Goal: Share content: Share content

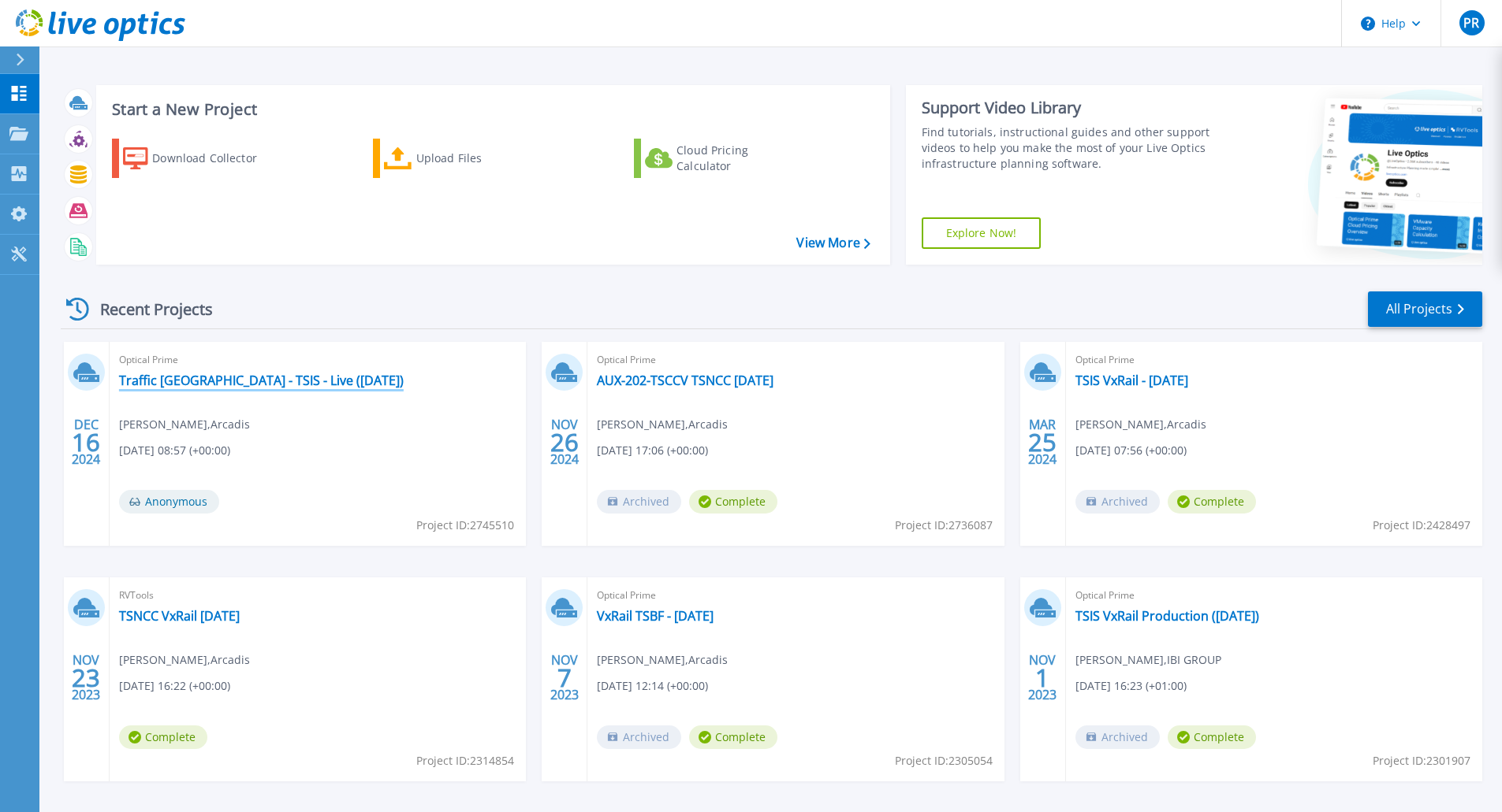
click at [189, 380] on link "Traffic [GEOGRAPHIC_DATA] - TSIS - Live ([DATE])" at bounding box center [261, 381] width 284 height 16
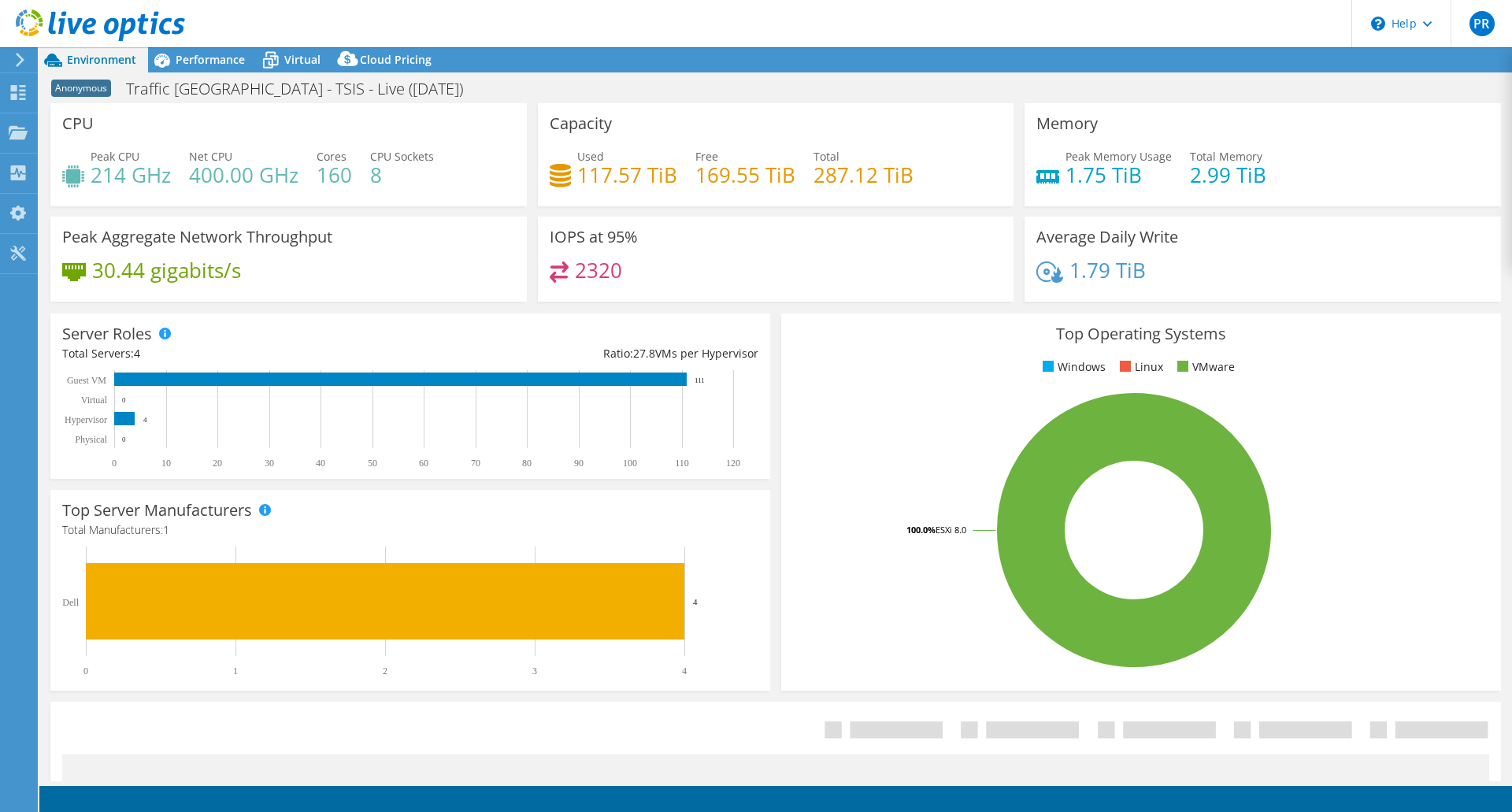
select select "EULondon"
select select "GBP"
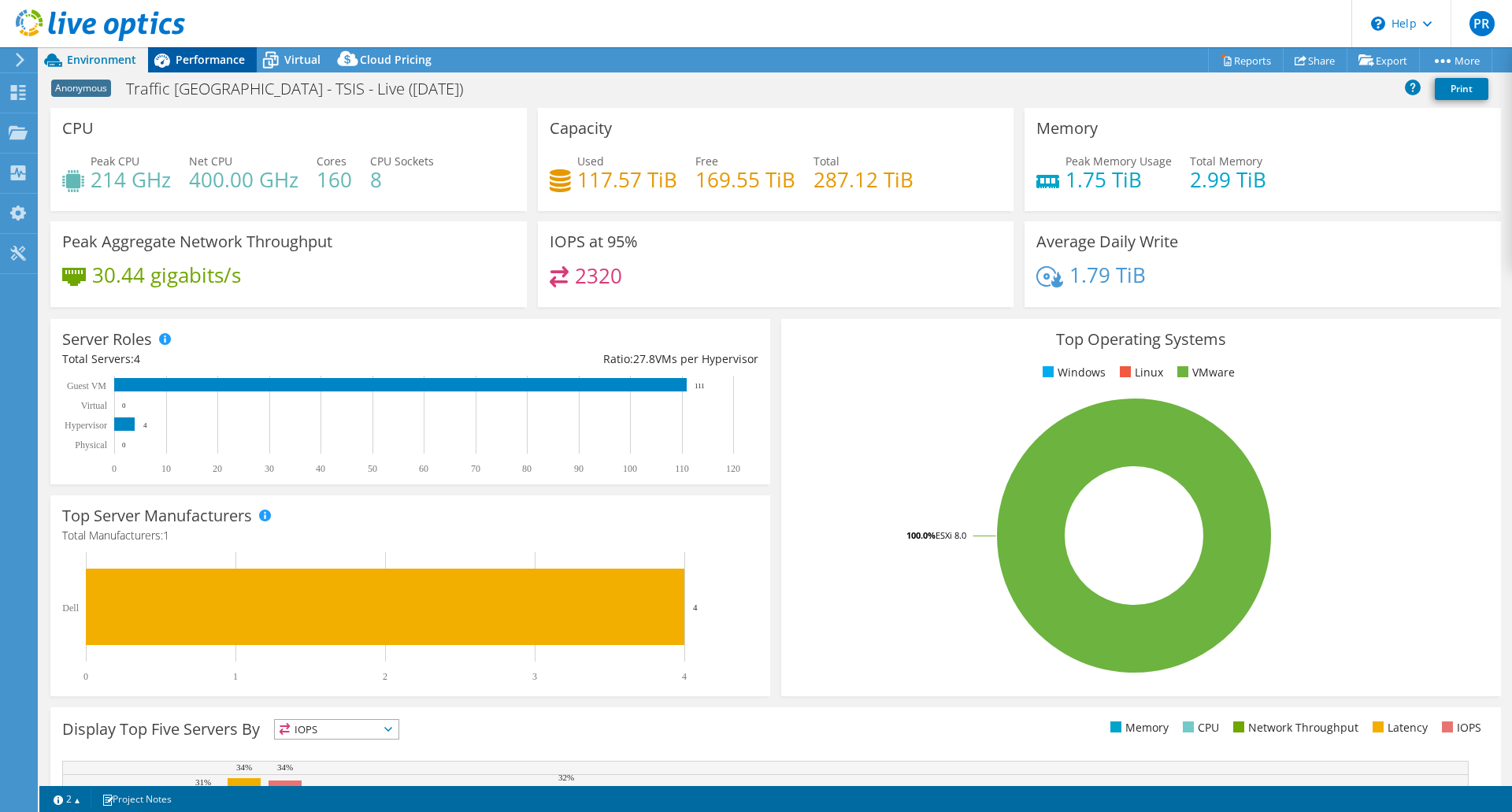
click at [223, 56] on span "Performance" at bounding box center [209, 59] width 69 height 15
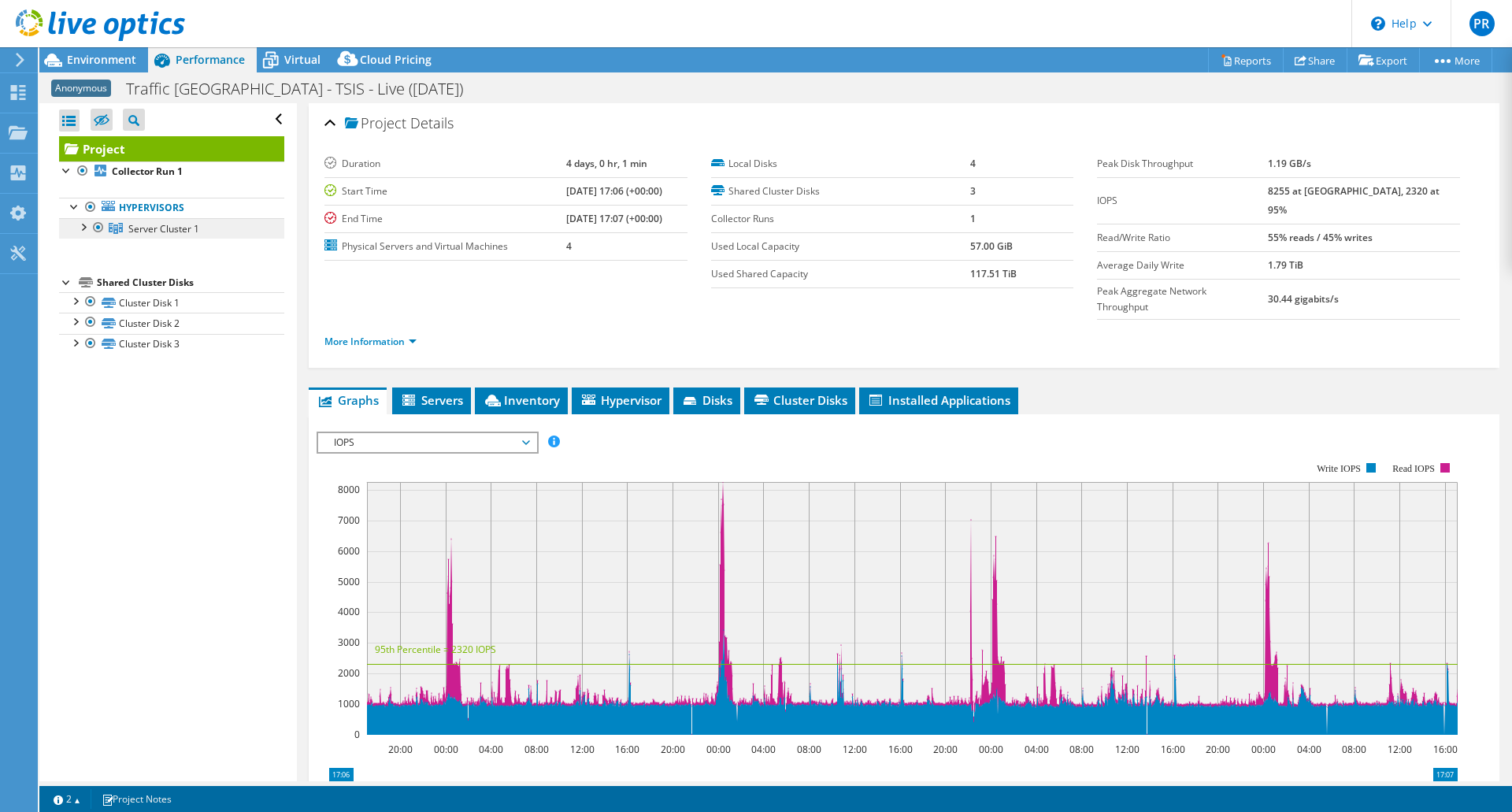
click at [144, 237] on link "Server Cluster 1" at bounding box center [171, 228] width 225 height 20
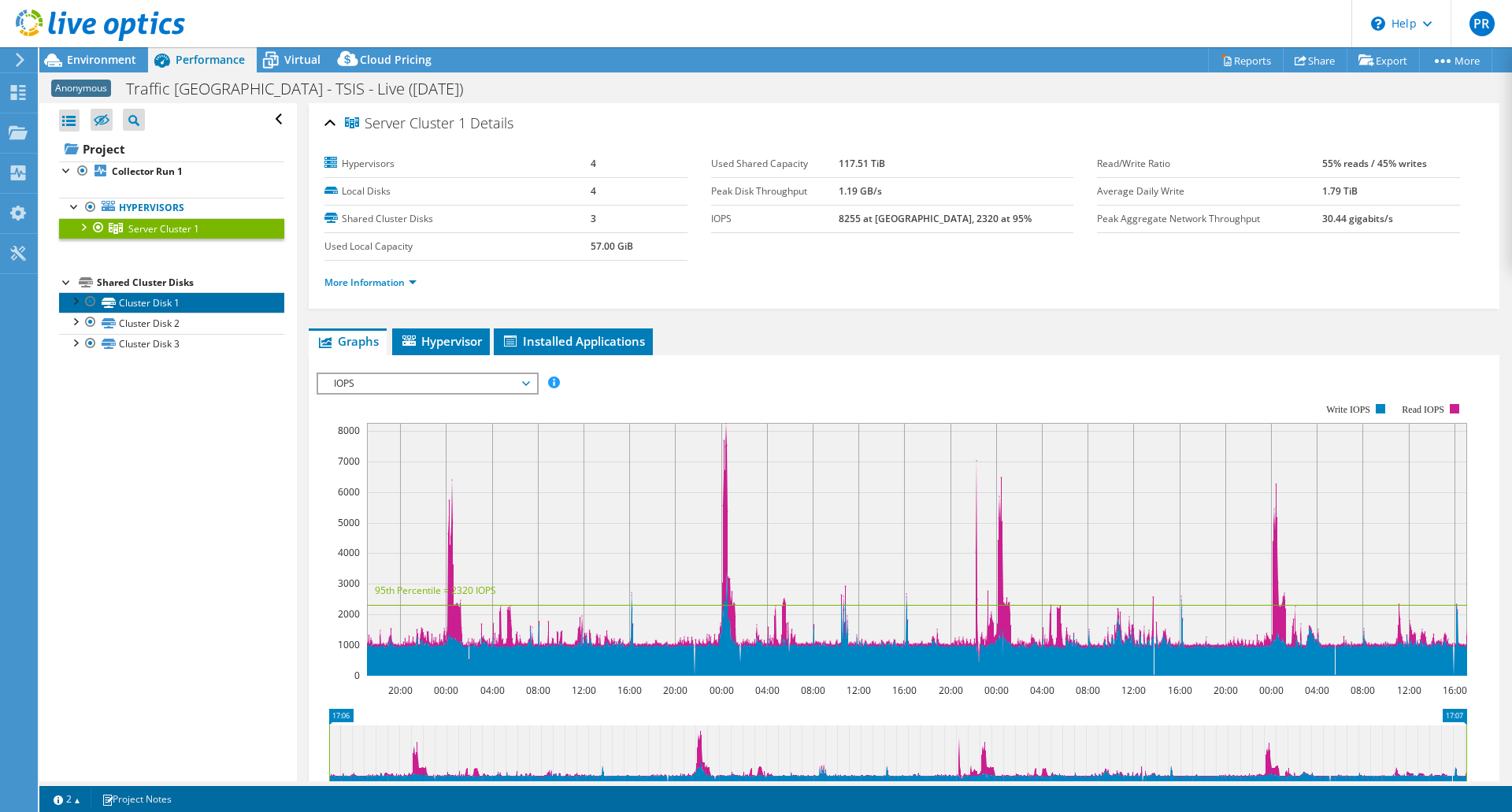
click at [147, 311] on link "Cluster Disk 1" at bounding box center [171, 302] width 225 height 20
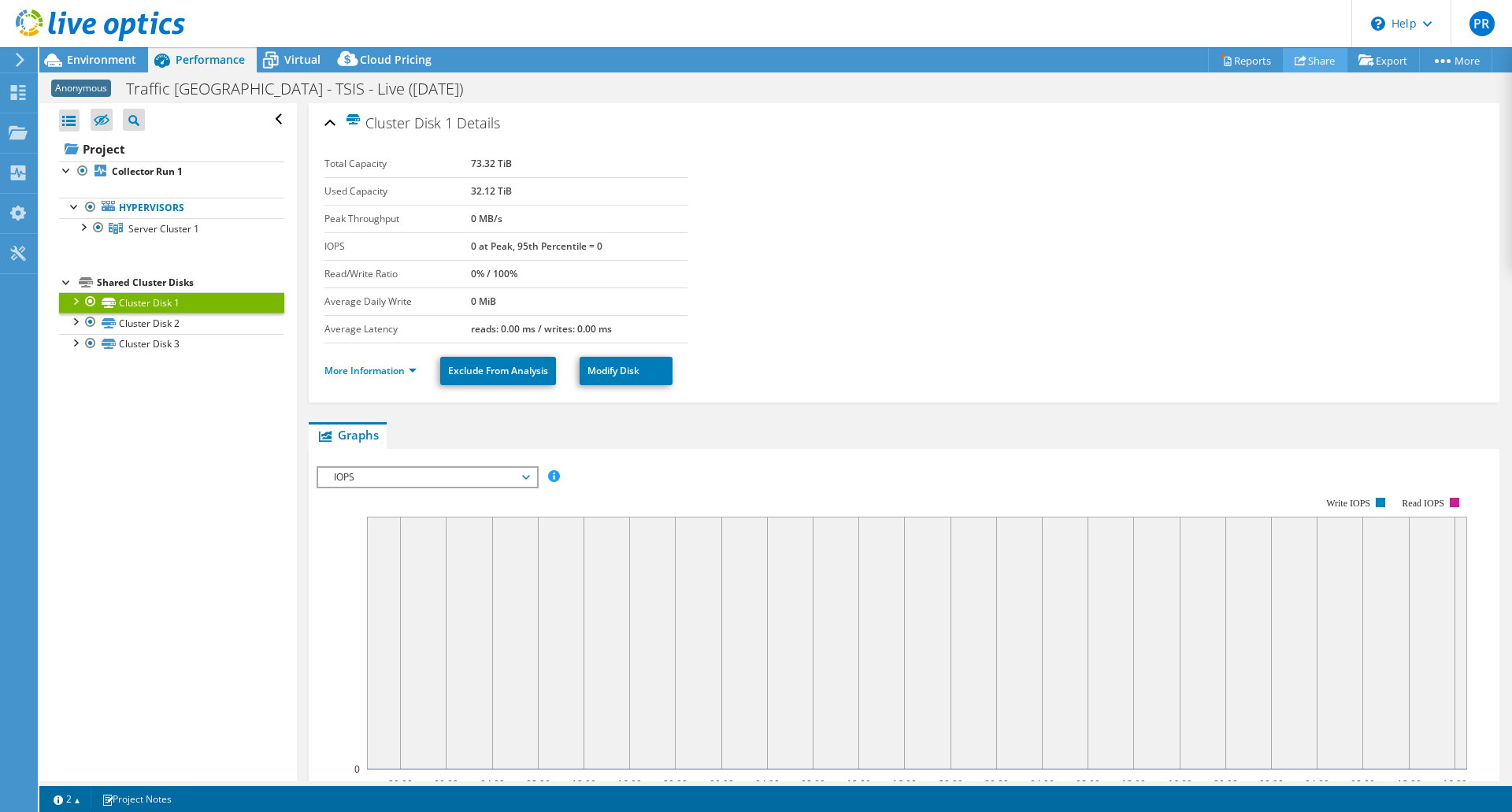
click at [1310, 60] on link "Share" at bounding box center [1316, 61] width 65 height 25
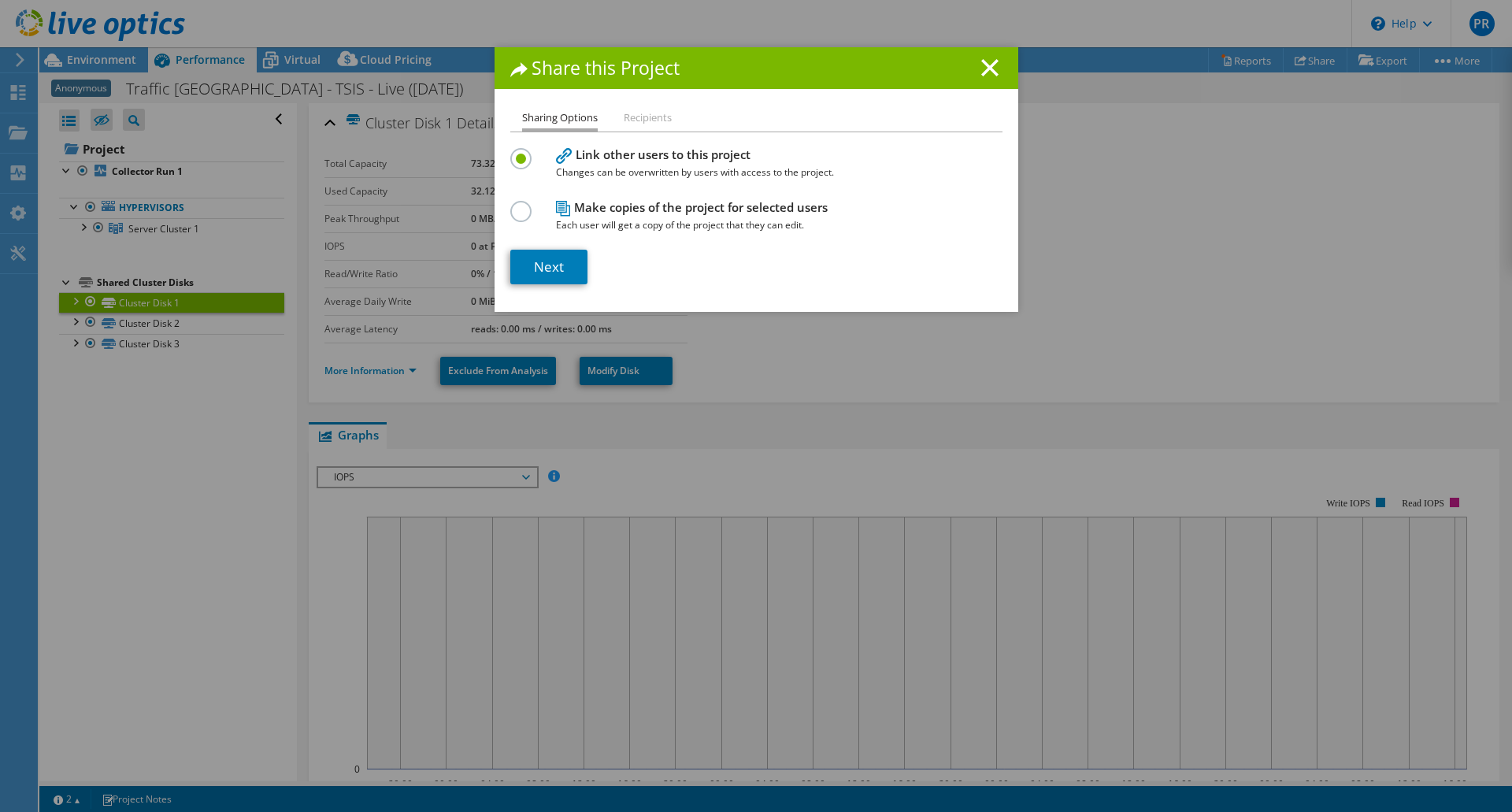
click at [515, 205] on label at bounding box center [523, 203] width 27 height 4
click at [0, 0] on input "radio" at bounding box center [0, 0] width 0 height 0
click at [549, 260] on link "Next" at bounding box center [549, 267] width 77 height 35
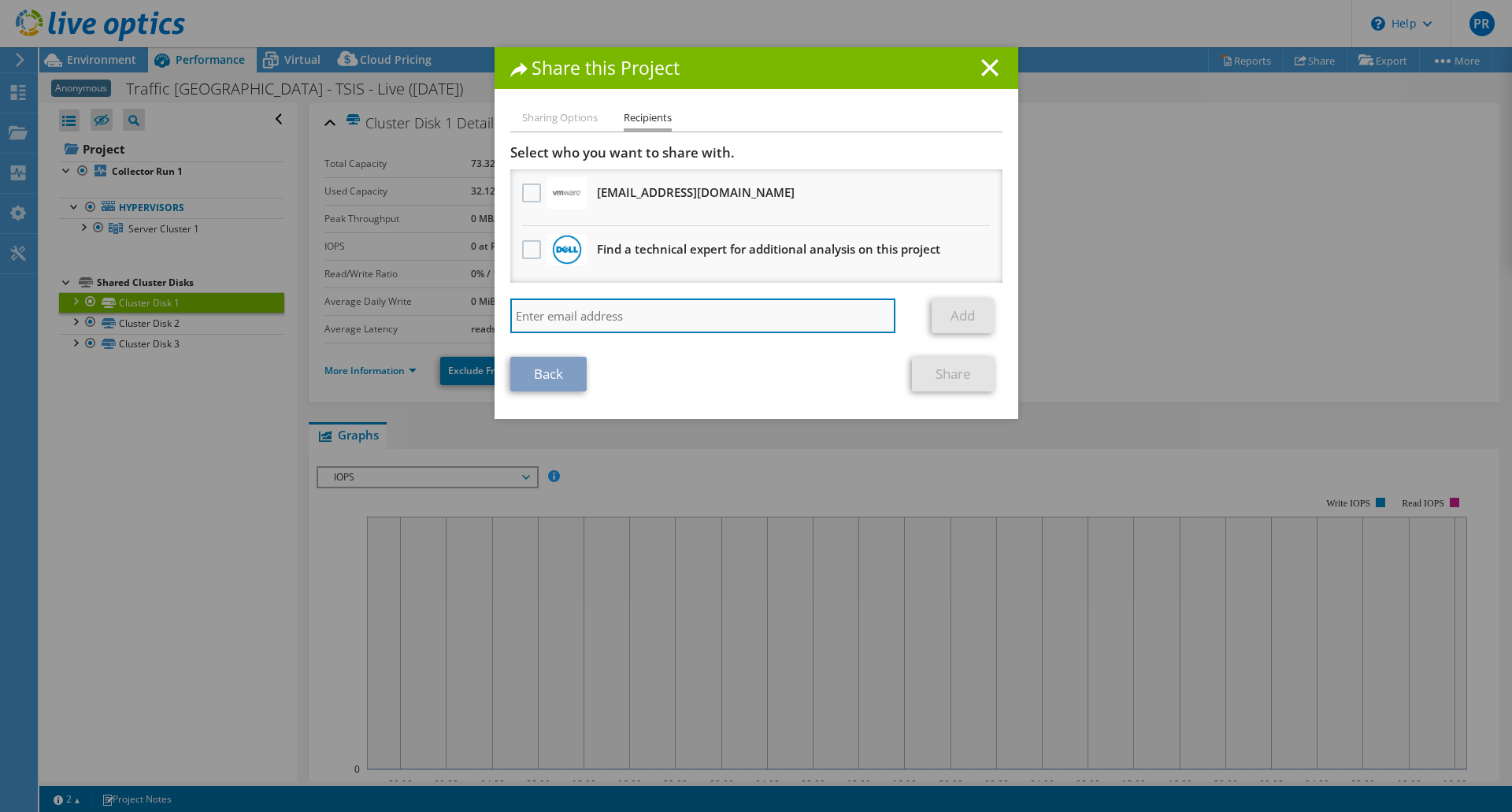
click at [556, 316] on input "search" at bounding box center [703, 317] width 386 height 35
paste input "enterprisesolutions@coolspirit.co.uk"
type input "enterprisesolutions@coolspirit.co.uk"
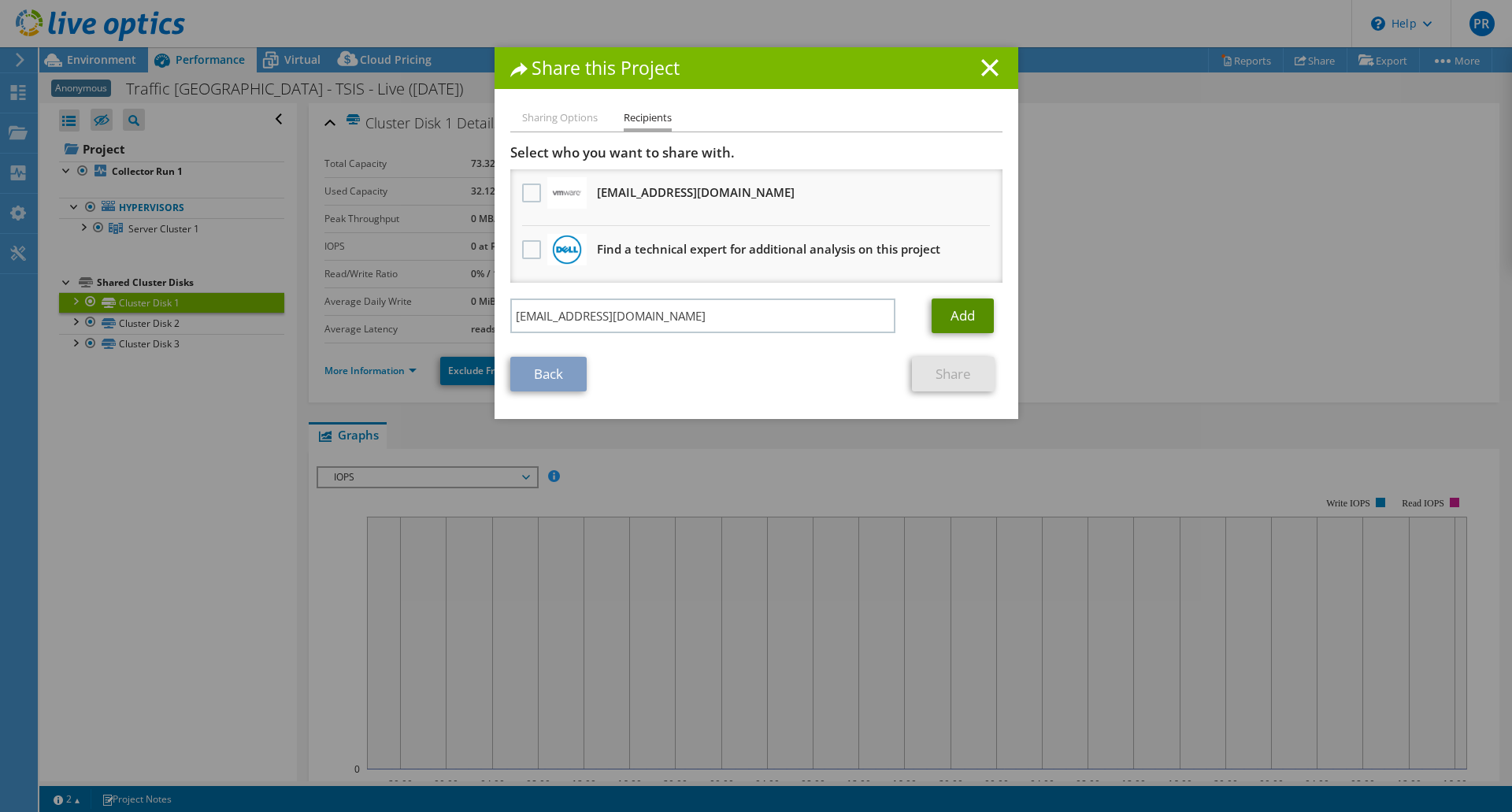
click at [962, 316] on link "Add" at bounding box center [962, 317] width 62 height 35
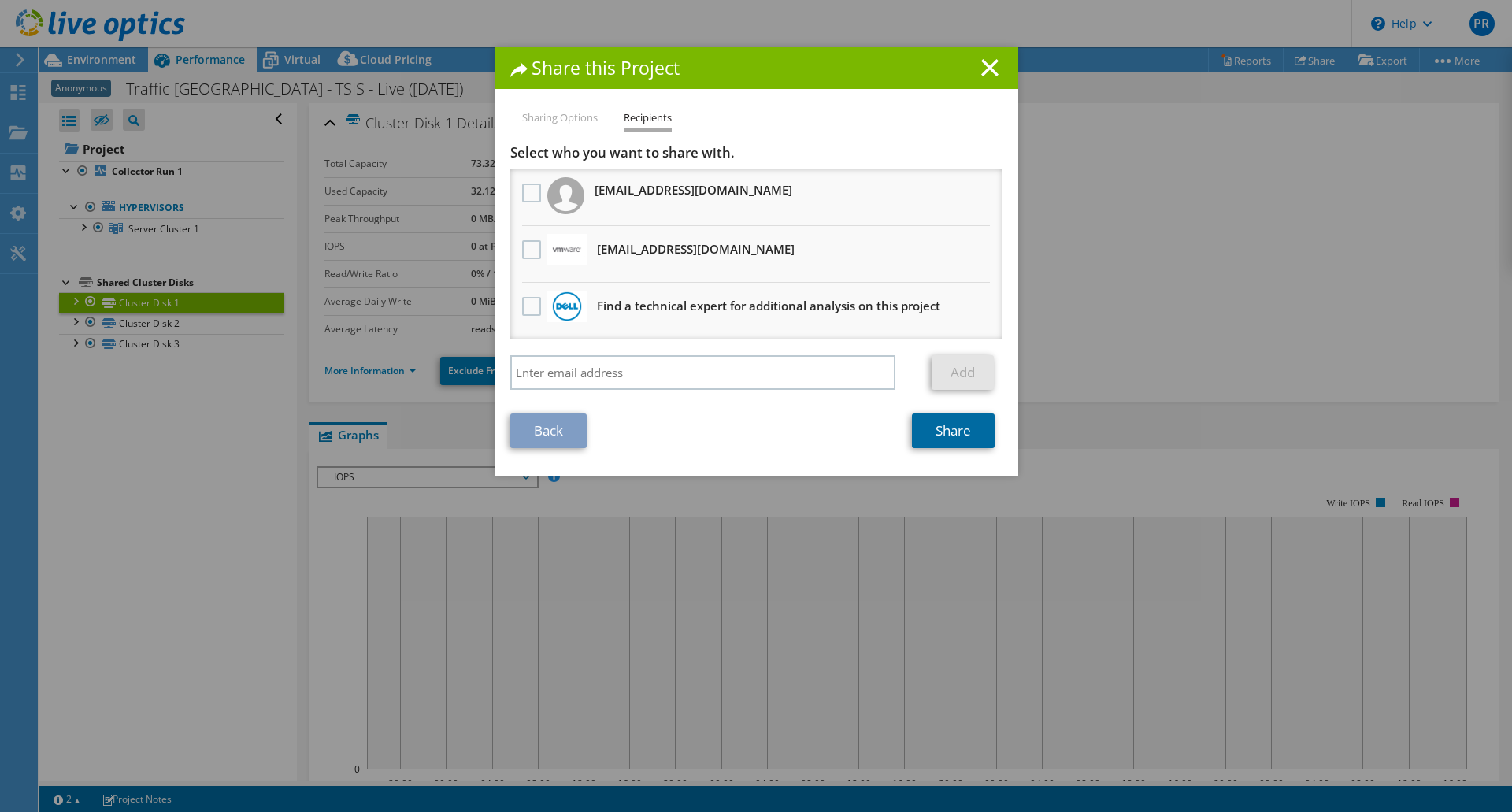
click at [947, 432] on link "Share" at bounding box center [953, 431] width 82 height 35
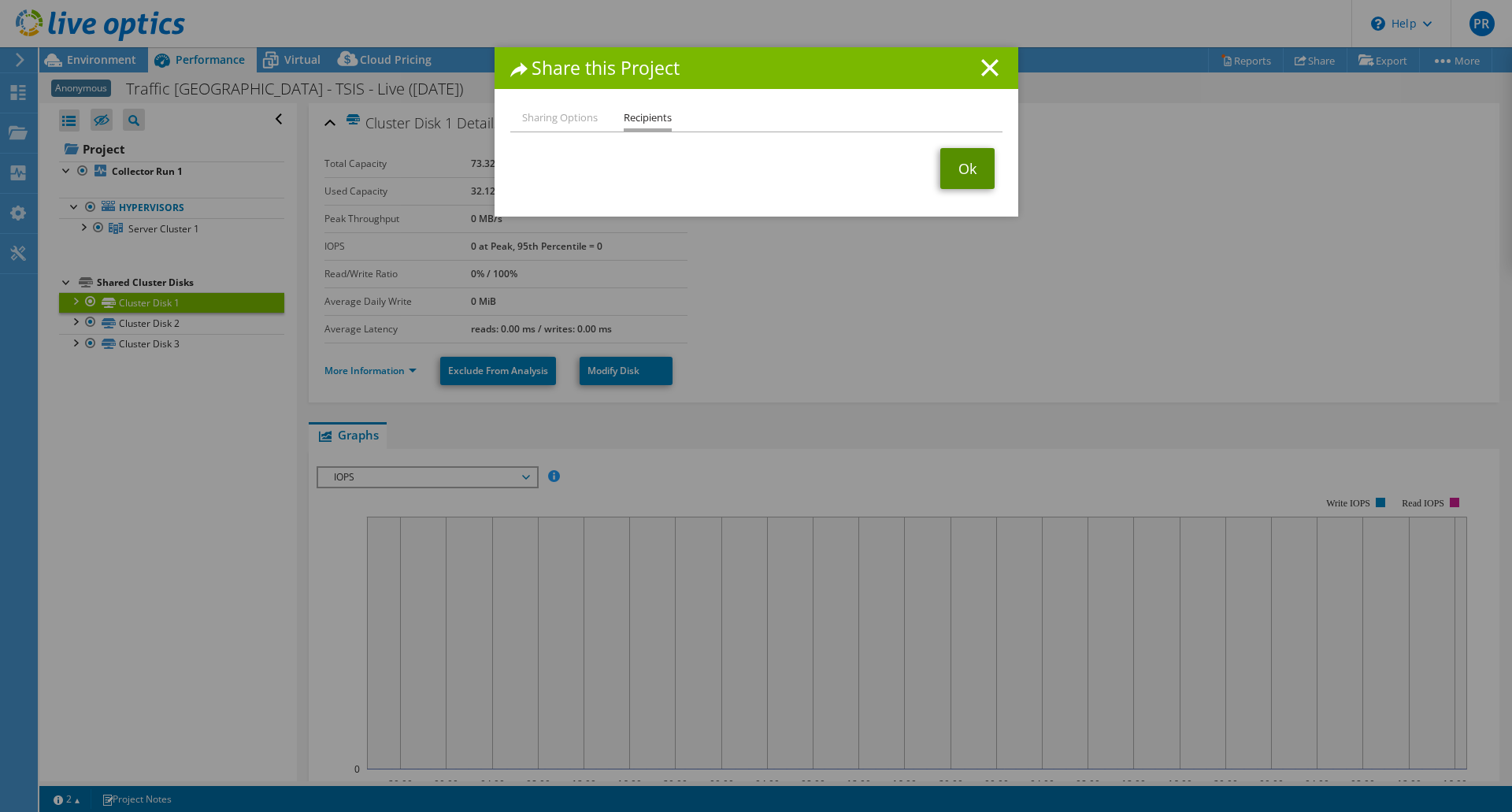
click at [965, 167] on link "Ok" at bounding box center [968, 168] width 54 height 41
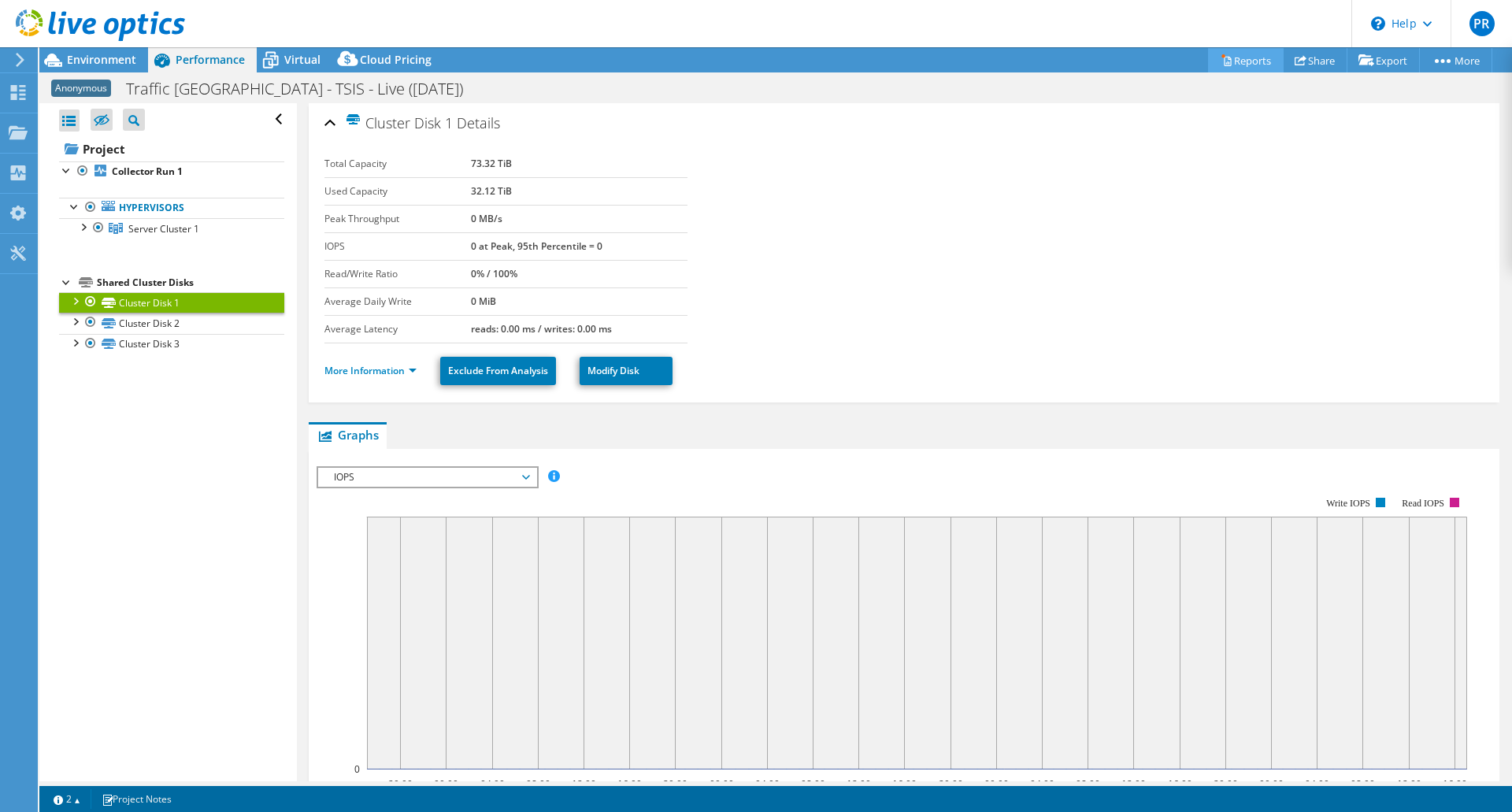
click at [1221, 58] on icon at bounding box center [1226, 60] width 11 height 11
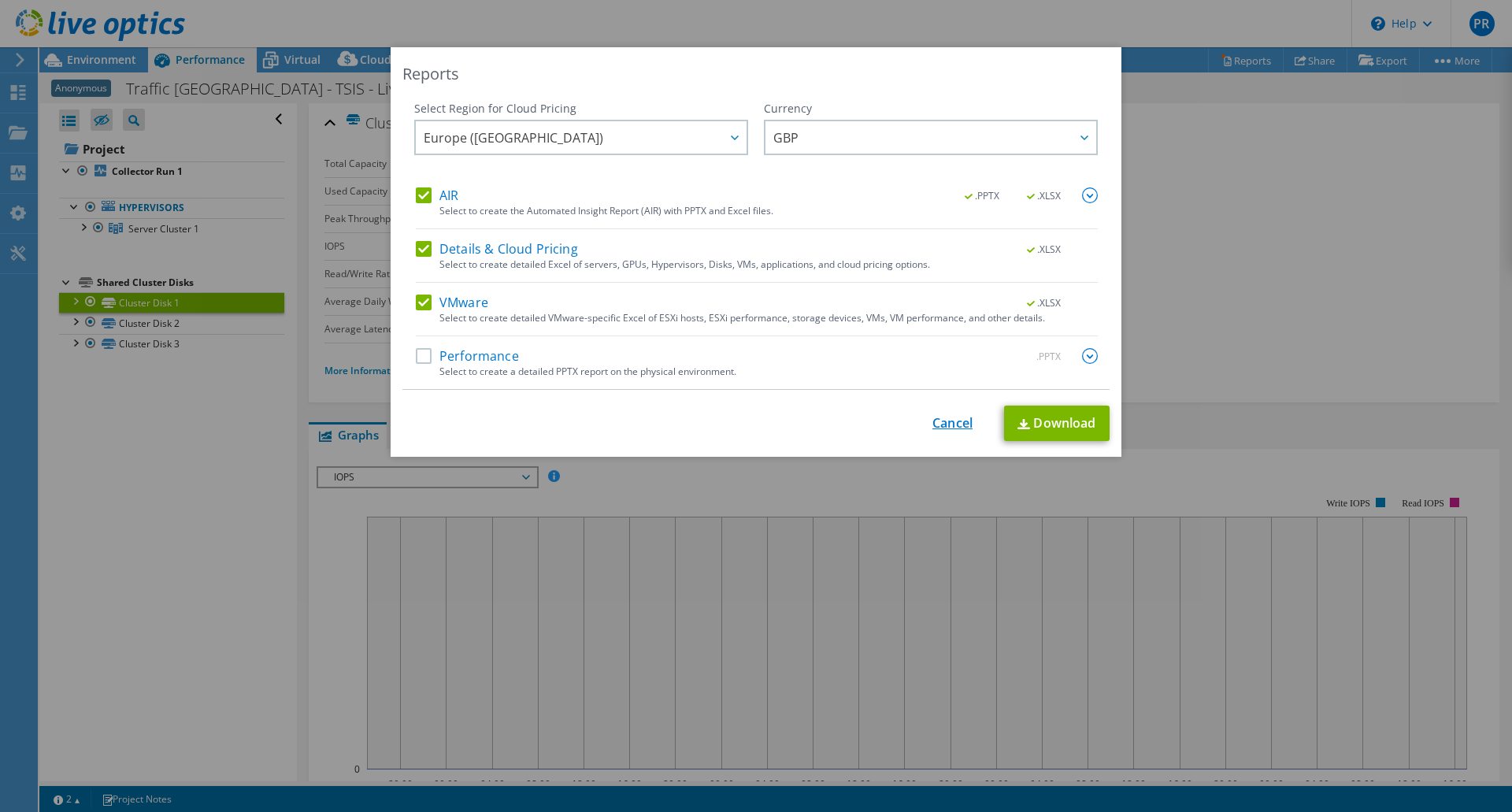
click at [951, 428] on link "Cancel" at bounding box center [953, 423] width 40 height 15
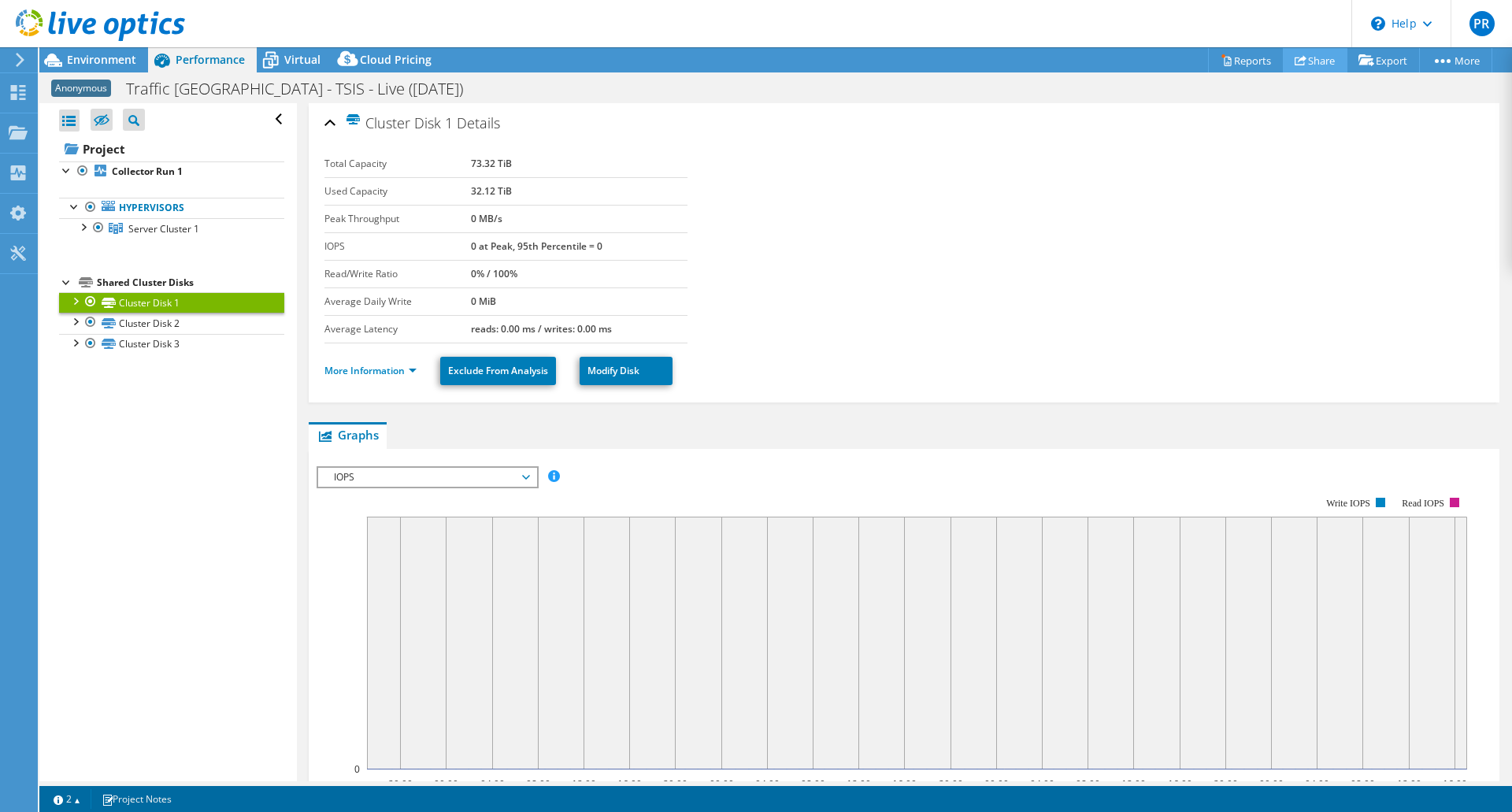
click at [1307, 61] on link "Share" at bounding box center [1316, 61] width 65 height 25
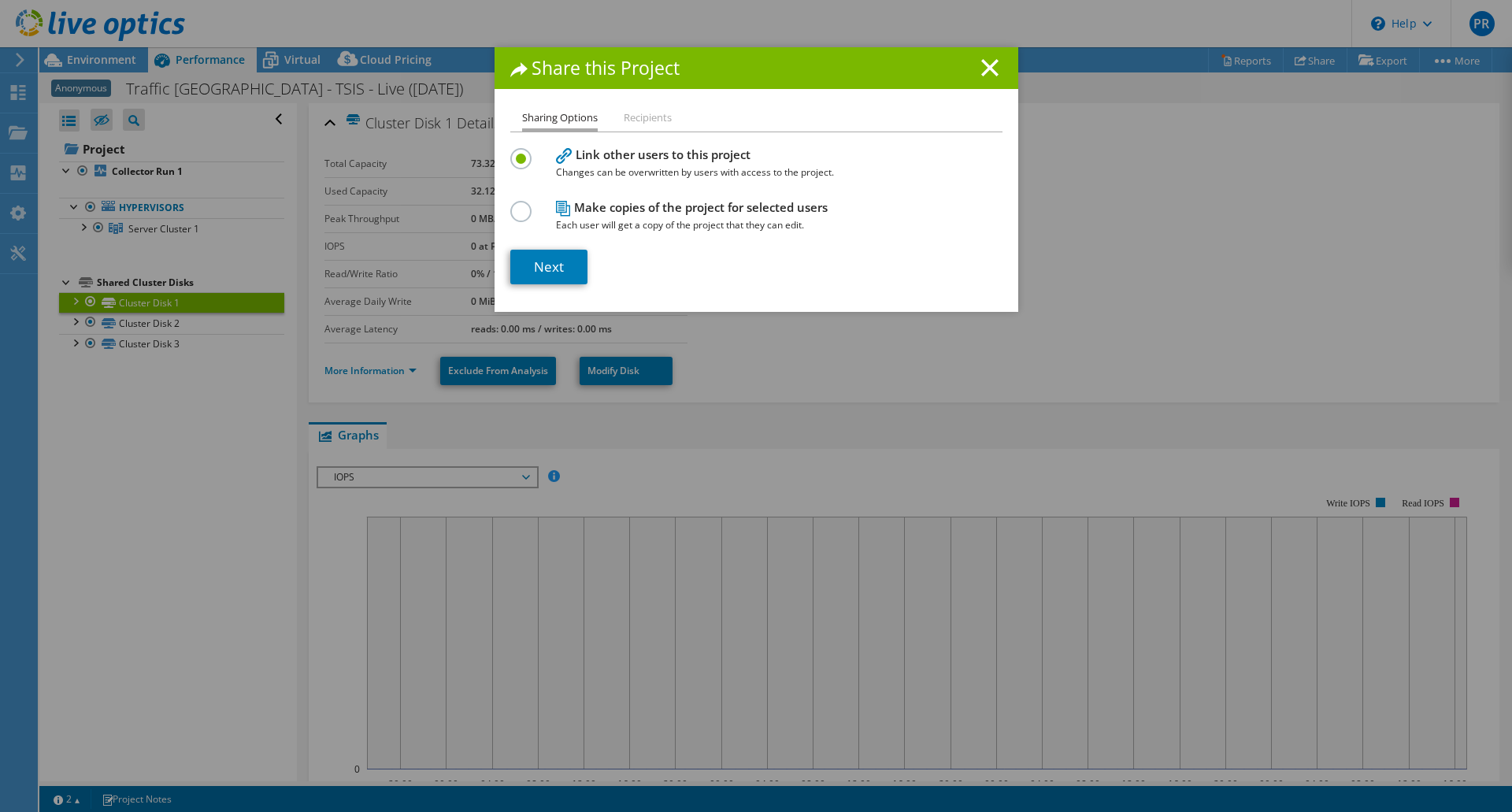
click at [516, 205] on label at bounding box center [523, 203] width 27 height 4
click at [0, 0] on input "radio" at bounding box center [0, 0] width 0 height 0
click at [555, 261] on link "Next" at bounding box center [549, 267] width 77 height 35
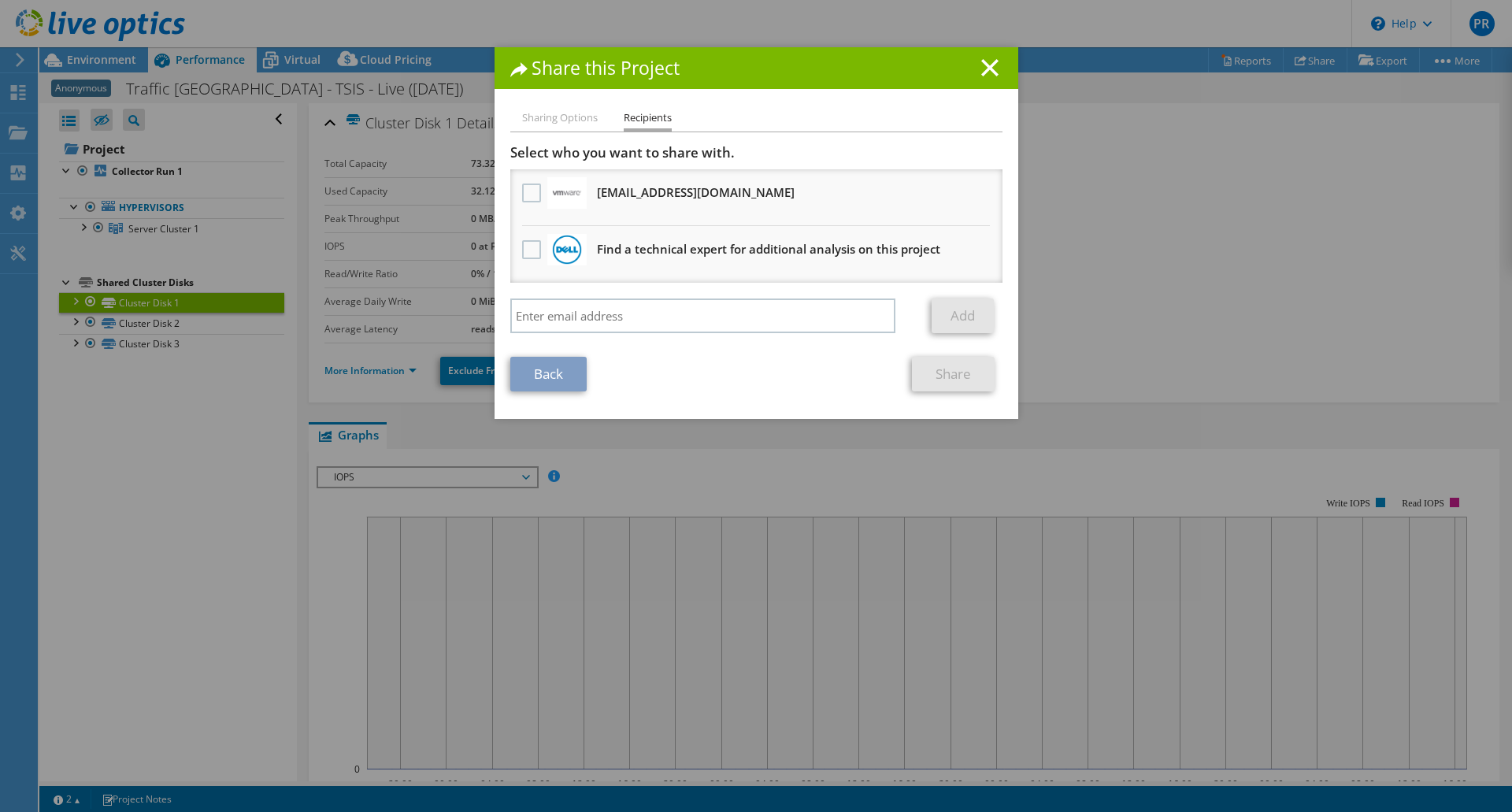
click at [533, 120] on li "Sharing Options" at bounding box center [560, 118] width 75 height 19
click at [548, 373] on link "Back" at bounding box center [548, 374] width 76 height 35
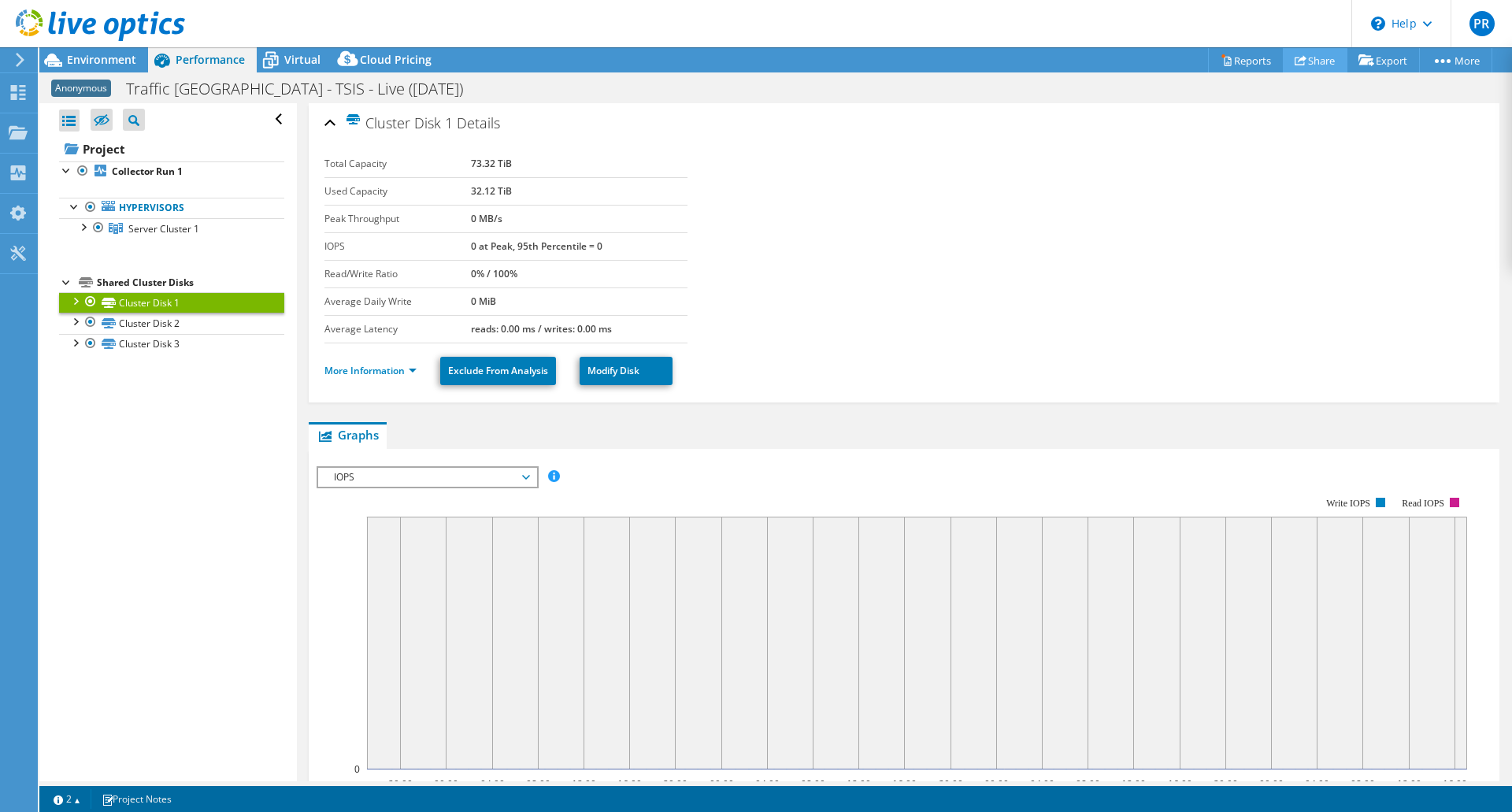
click at [1308, 59] on link "Share" at bounding box center [1316, 61] width 65 height 25
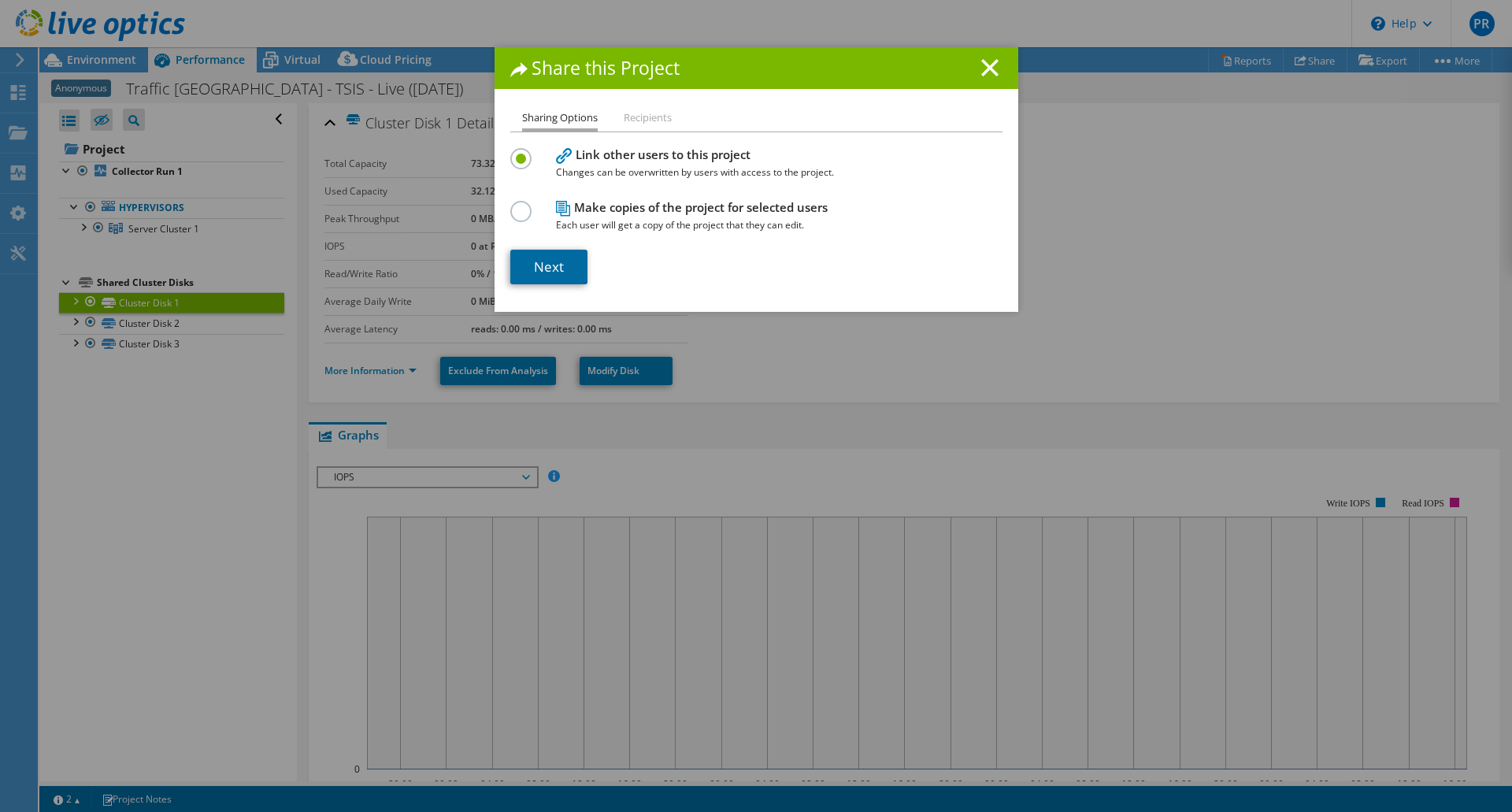
click at [546, 269] on link "Next" at bounding box center [549, 267] width 77 height 35
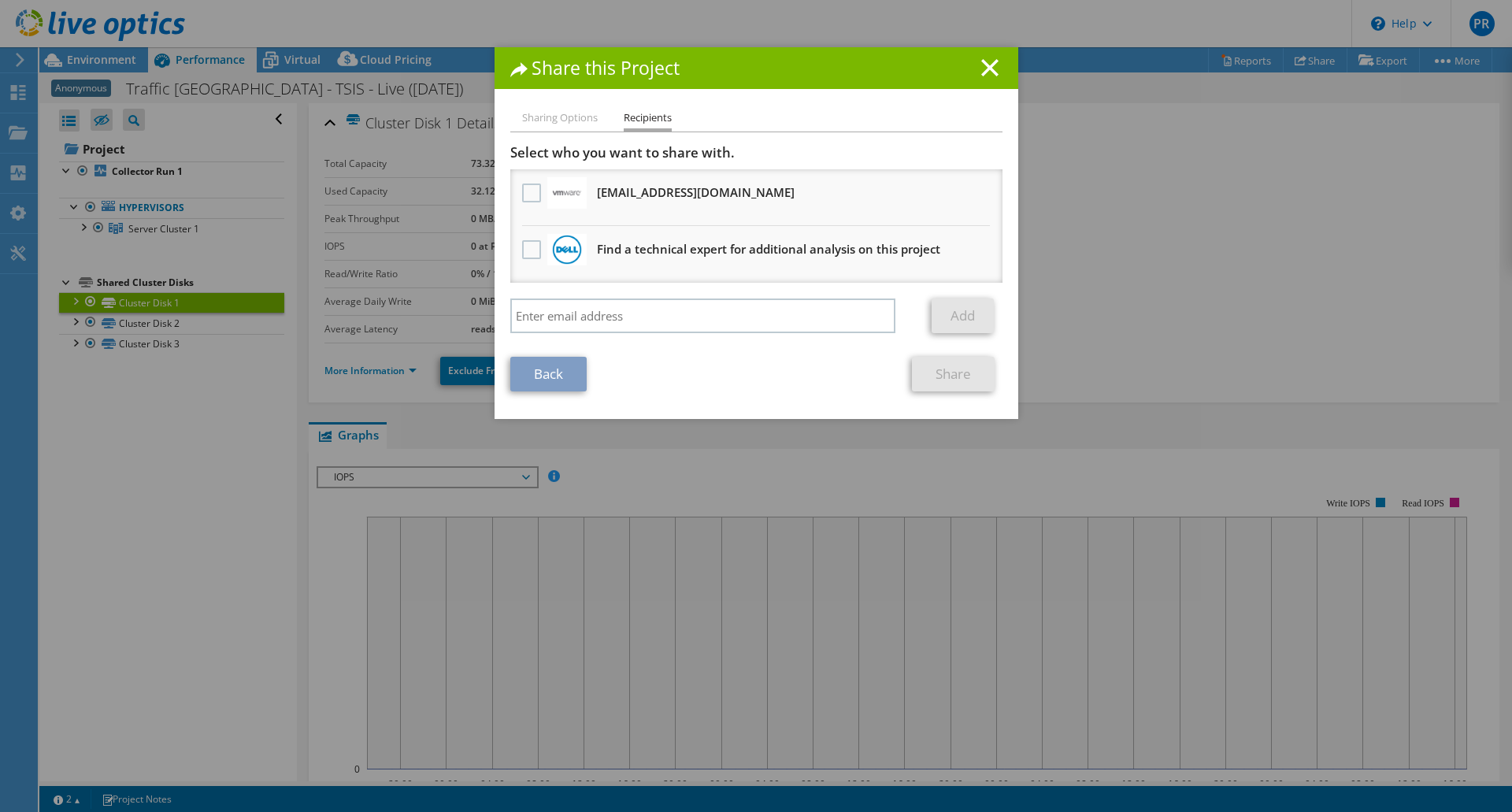
click at [970, 61] on h1 "Share this Project" at bounding box center [756, 68] width 493 height 18
click at [989, 68] on icon at bounding box center [990, 68] width 18 height 18
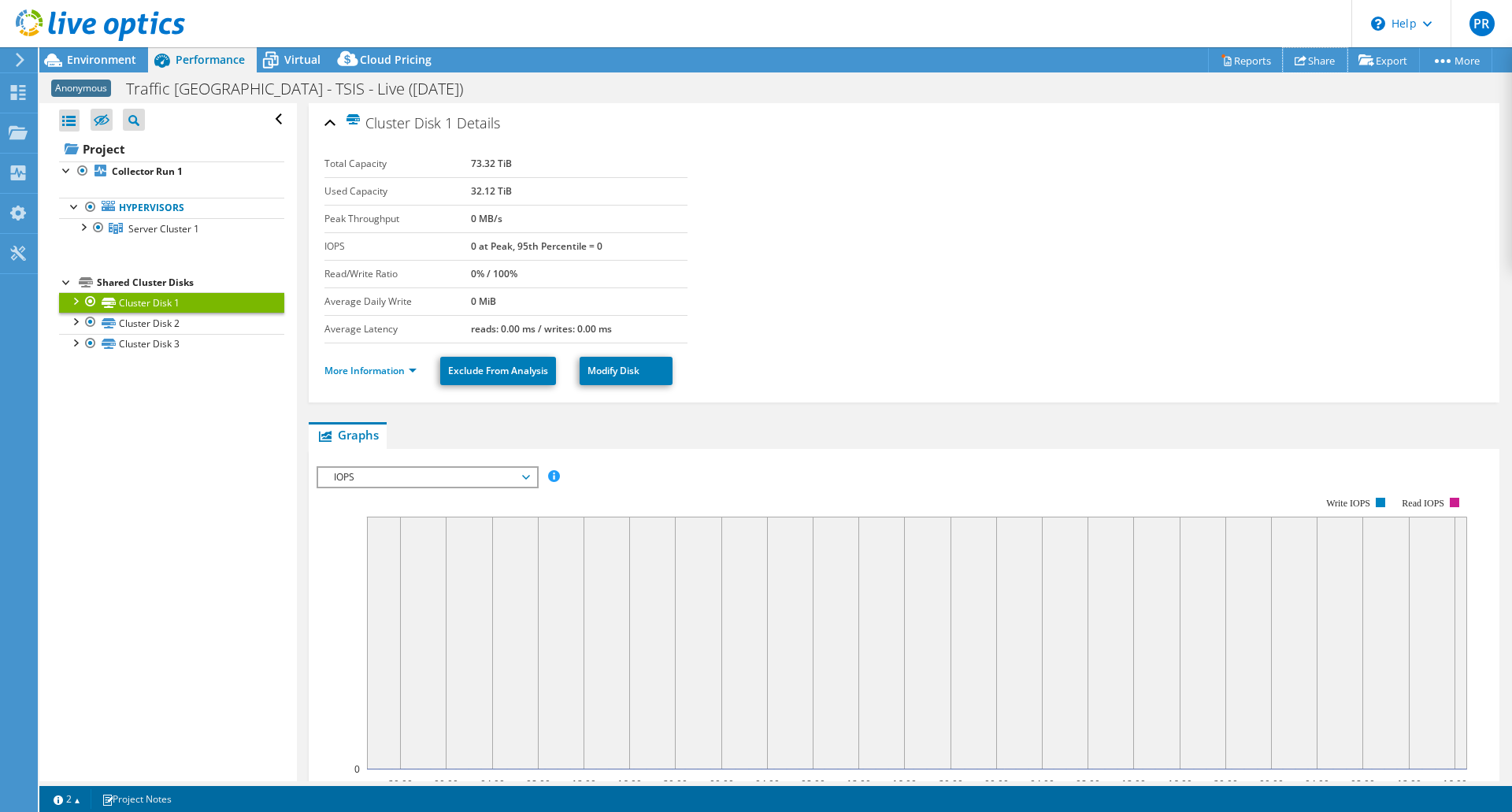
drag, startPoint x: 1309, startPoint y: 58, endPoint x: 1299, endPoint y: 66, distance: 12.8
click at [1308, 60] on link "Share" at bounding box center [1316, 61] width 65 height 25
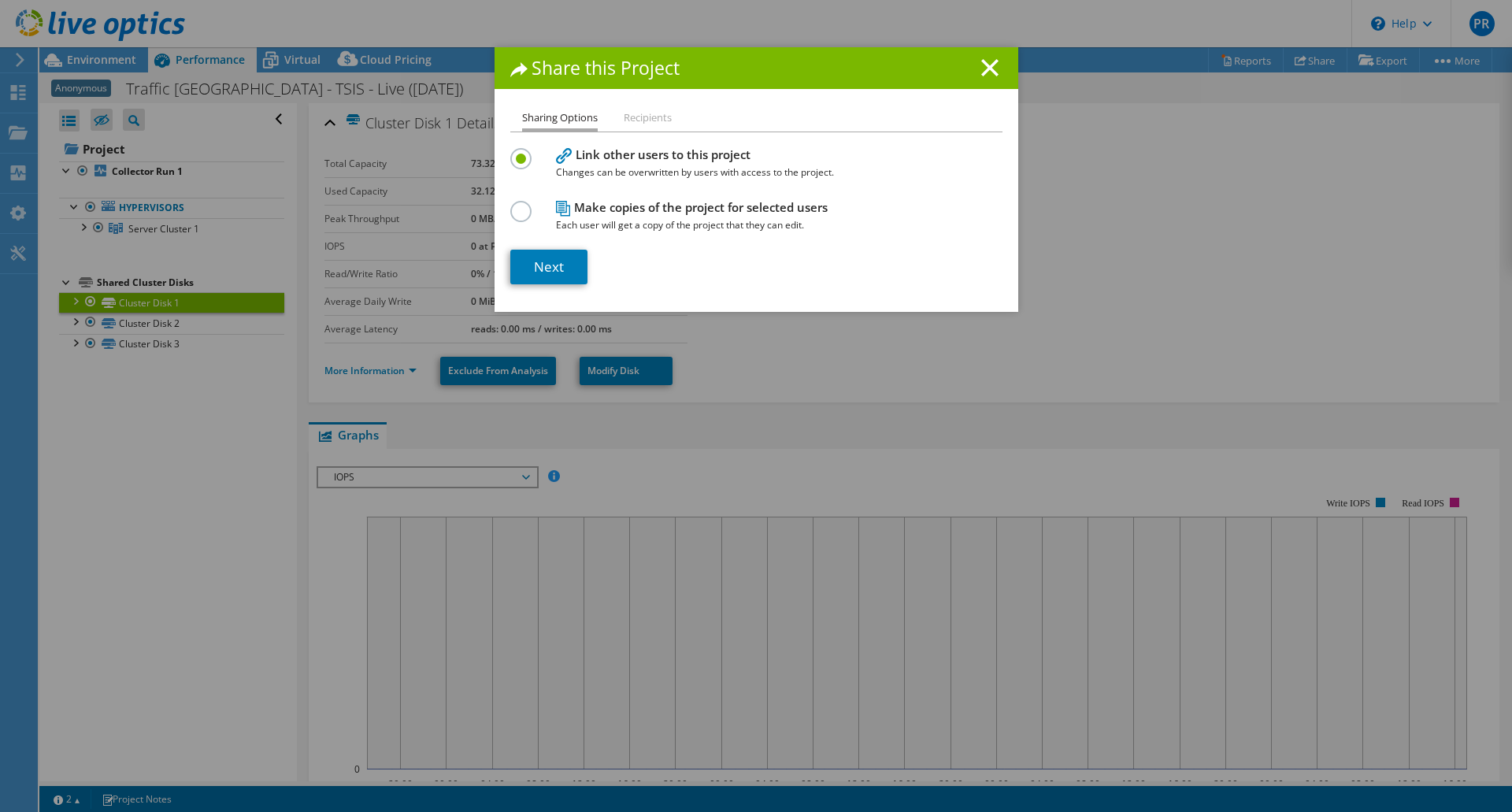
click at [657, 121] on li "Recipients" at bounding box center [648, 118] width 48 height 19
click at [516, 205] on label at bounding box center [523, 203] width 27 height 4
click at [0, 0] on input "radio" at bounding box center [0, 0] width 0 height 0
click at [567, 268] on link "Next" at bounding box center [549, 267] width 77 height 35
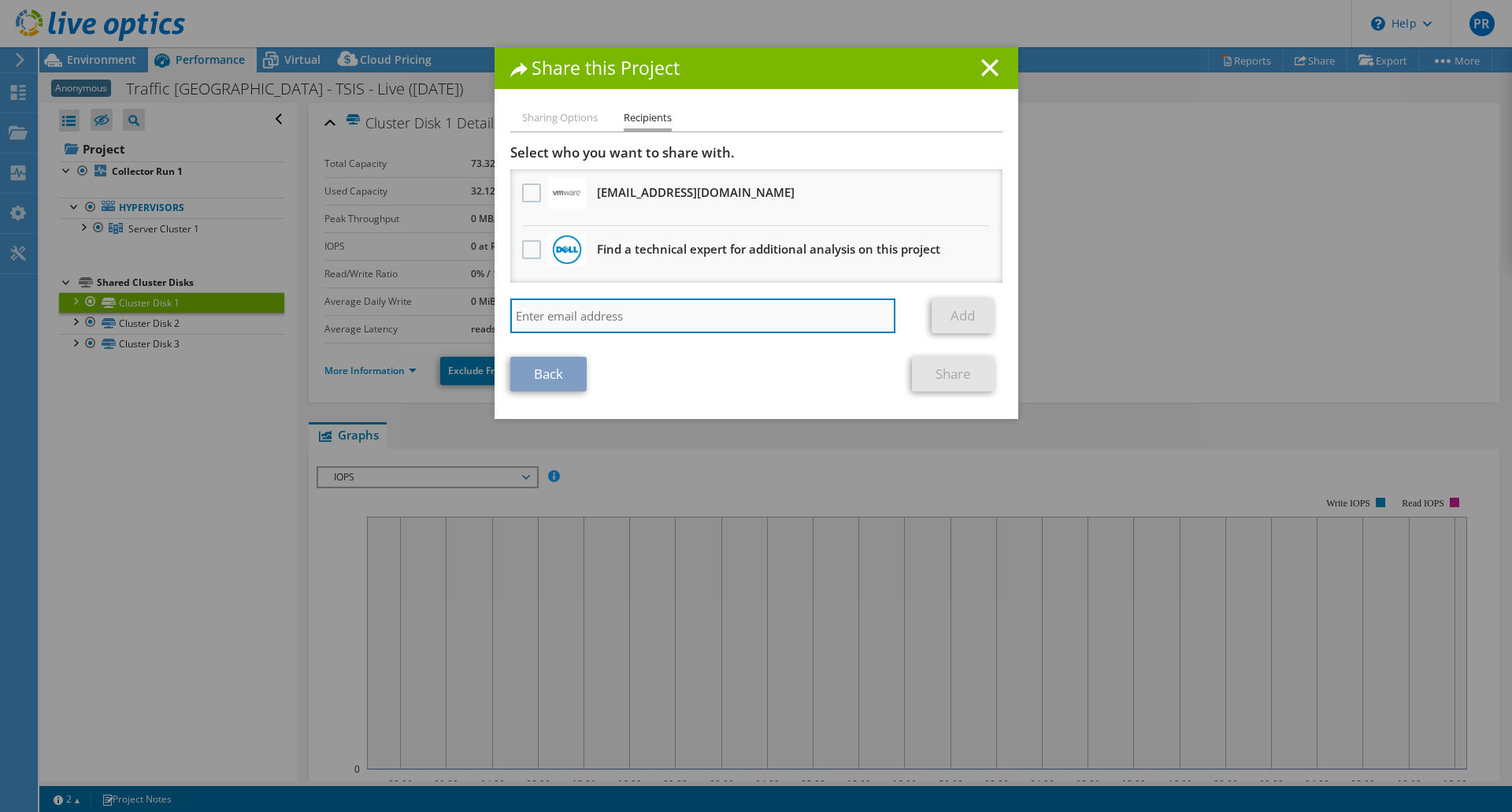
click at [539, 315] on input "search" at bounding box center [703, 317] width 386 height 35
paste input "enterprisesolutions@coolspirit.co.uk"
type input "enterprisesolutions@coolspirit.co.uk"
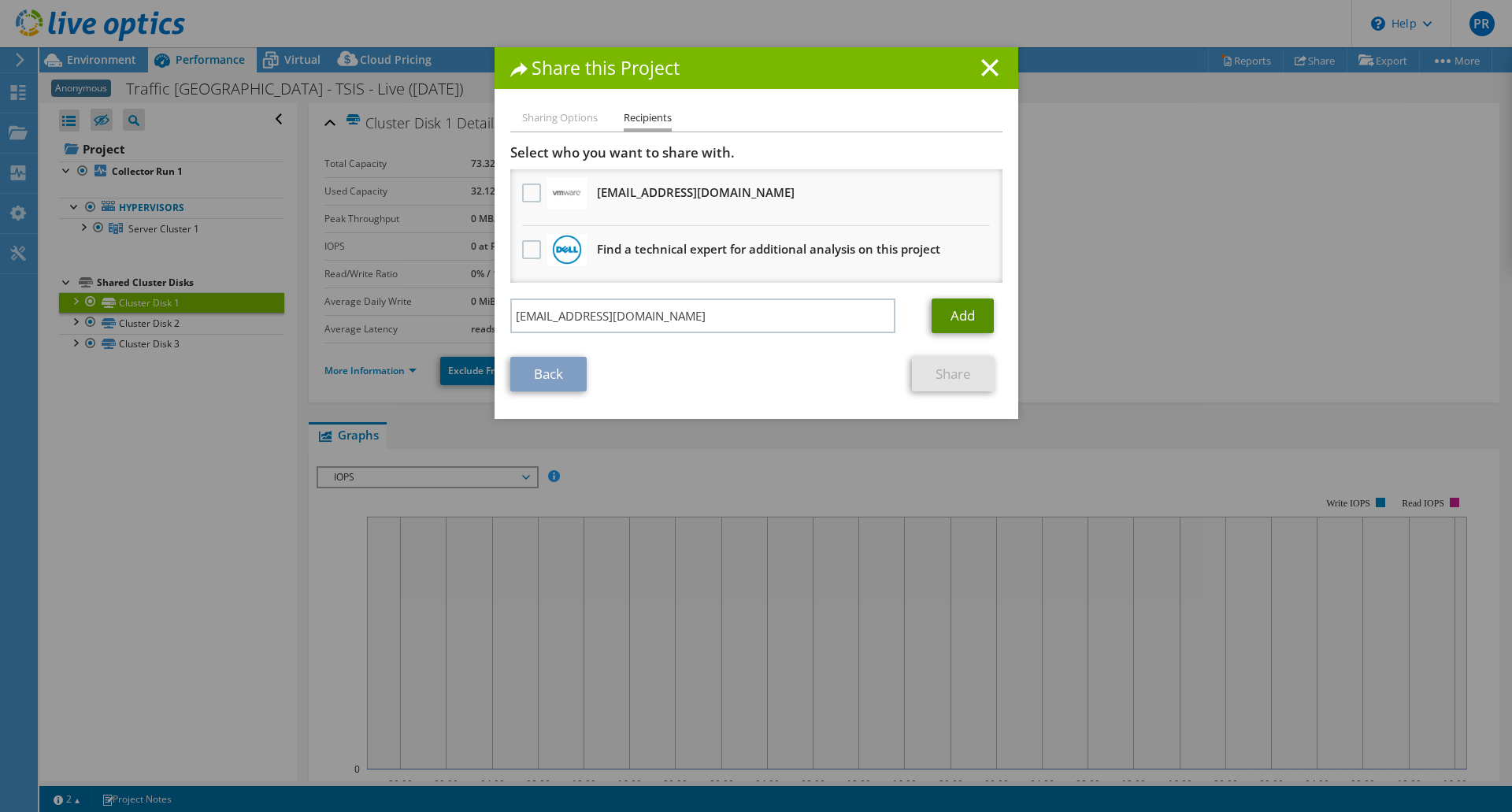
click at [956, 320] on link "Add" at bounding box center [962, 317] width 62 height 35
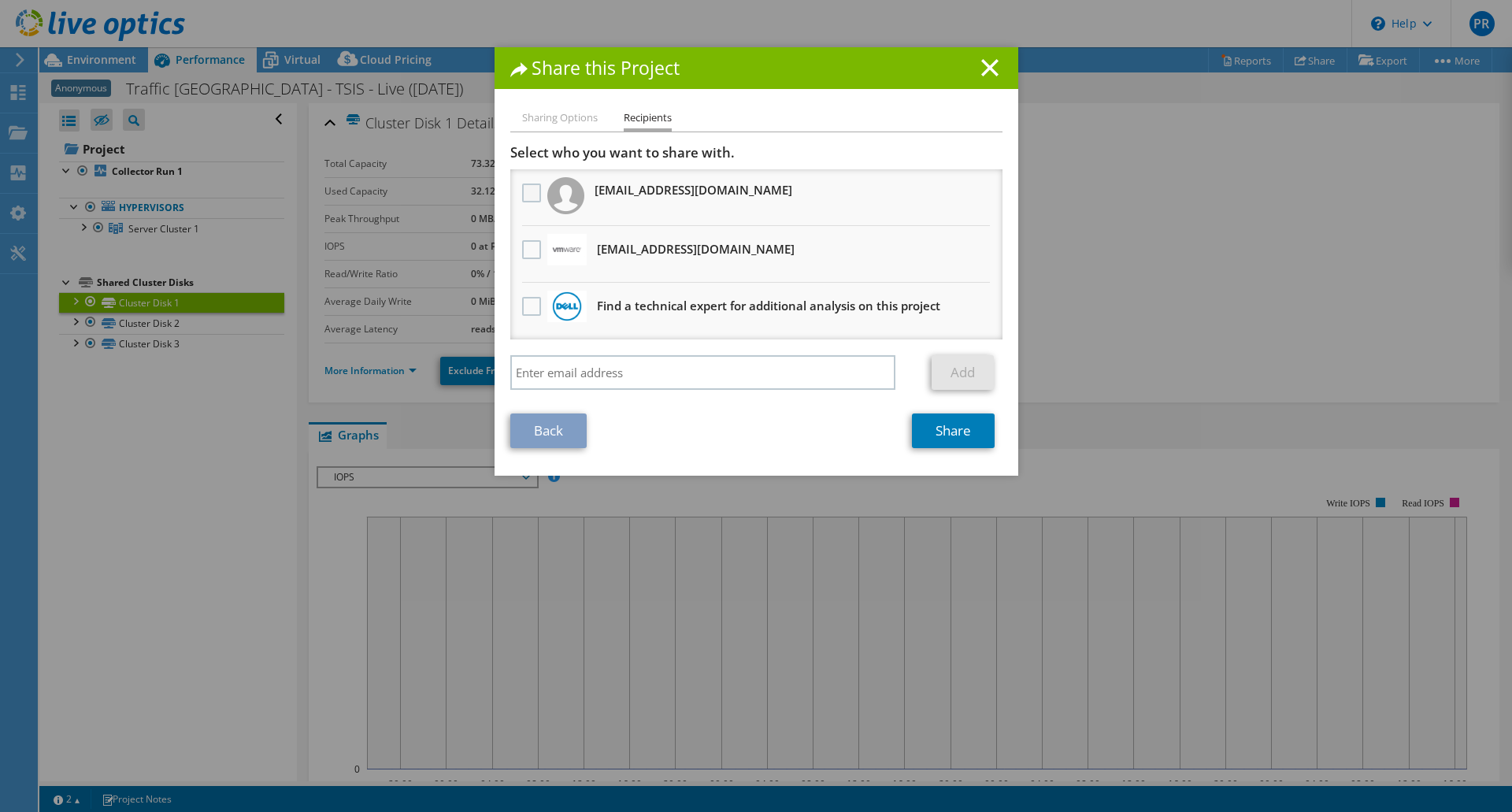
click at [522, 197] on label at bounding box center [534, 193] width 23 height 19
click at [0, 0] on "] "checkbox" at bounding box center [0, 0] width 0 height 0
click at [942, 430] on link "Share" at bounding box center [953, 431] width 82 height 35
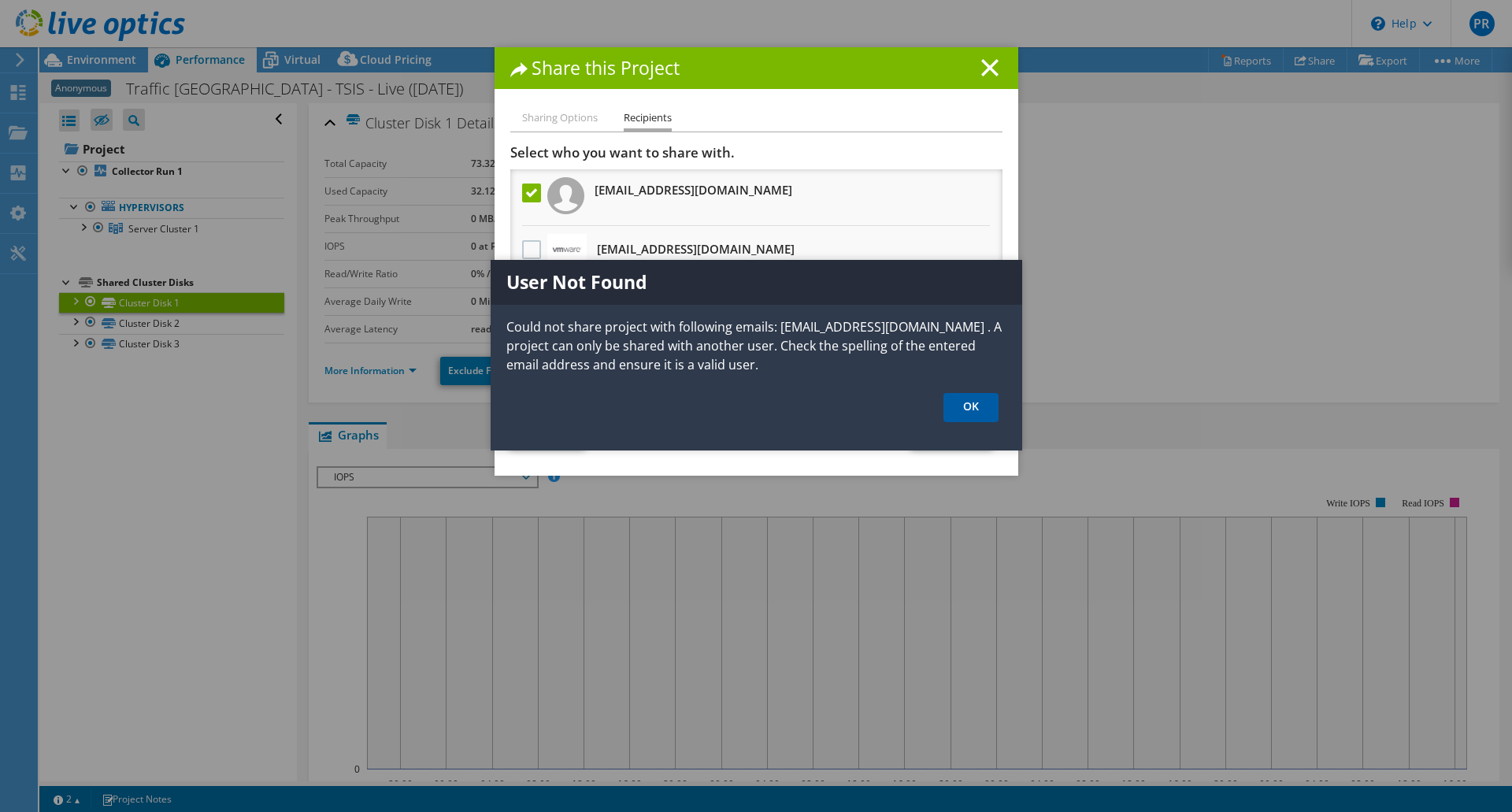
click at [969, 402] on link "OK" at bounding box center [970, 407] width 55 height 29
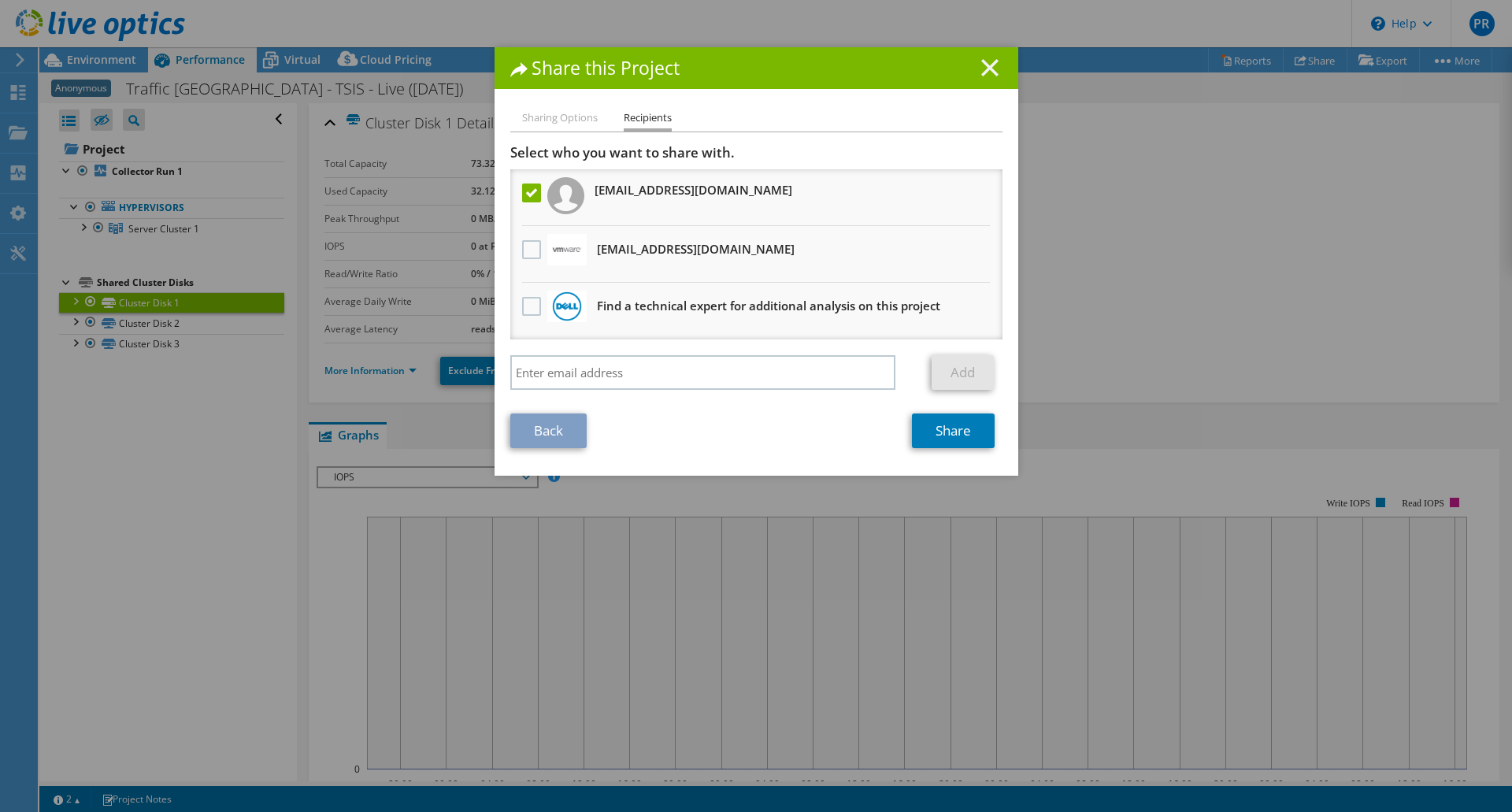
click at [982, 63] on line at bounding box center [990, 68] width 16 height 16
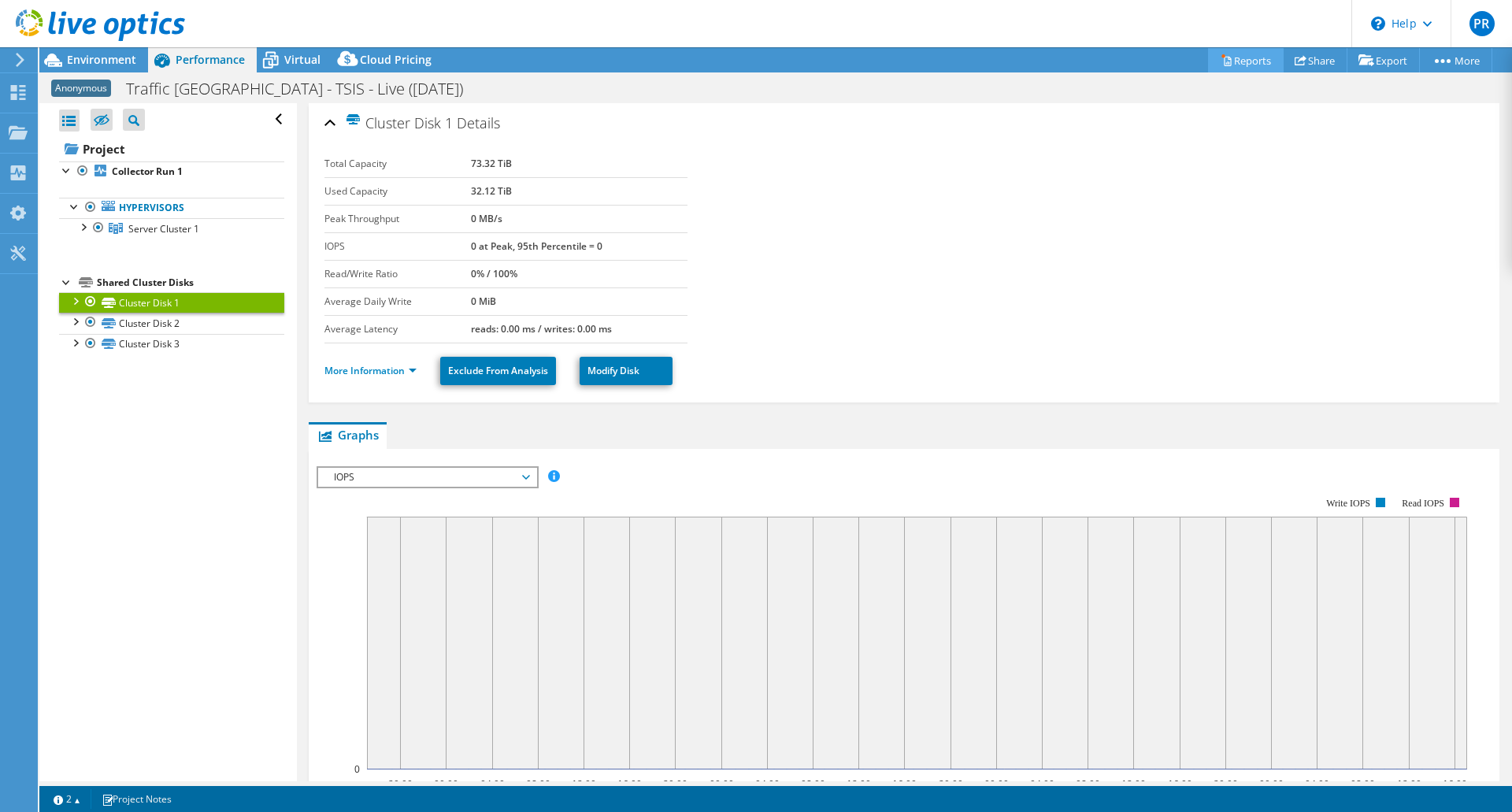
click at [1239, 61] on link "Reports" at bounding box center [1246, 61] width 75 height 25
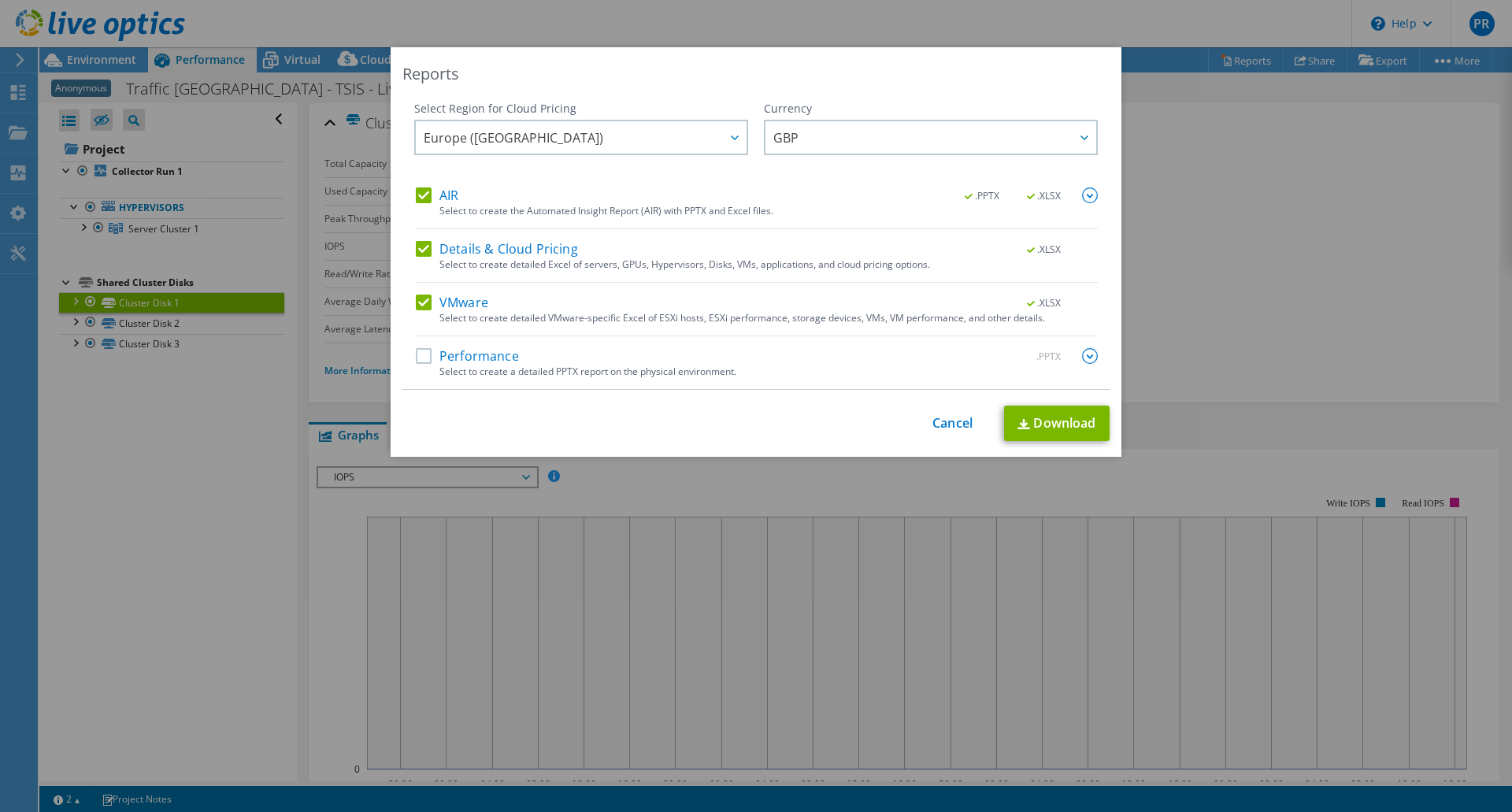
click at [422, 358] on label "Performance" at bounding box center [467, 356] width 103 height 16
click at [0, 0] on input "Performance" at bounding box center [0, 0] width 0 height 0
click at [424, 249] on label "Details & Cloud Pricing" at bounding box center [496, 249] width 162 height 16
click at [0, 0] on input "Details & Cloud Pricing" at bounding box center [0, 0] width 0 height 0
click at [417, 193] on label "AIR" at bounding box center [437, 196] width 43 height 16
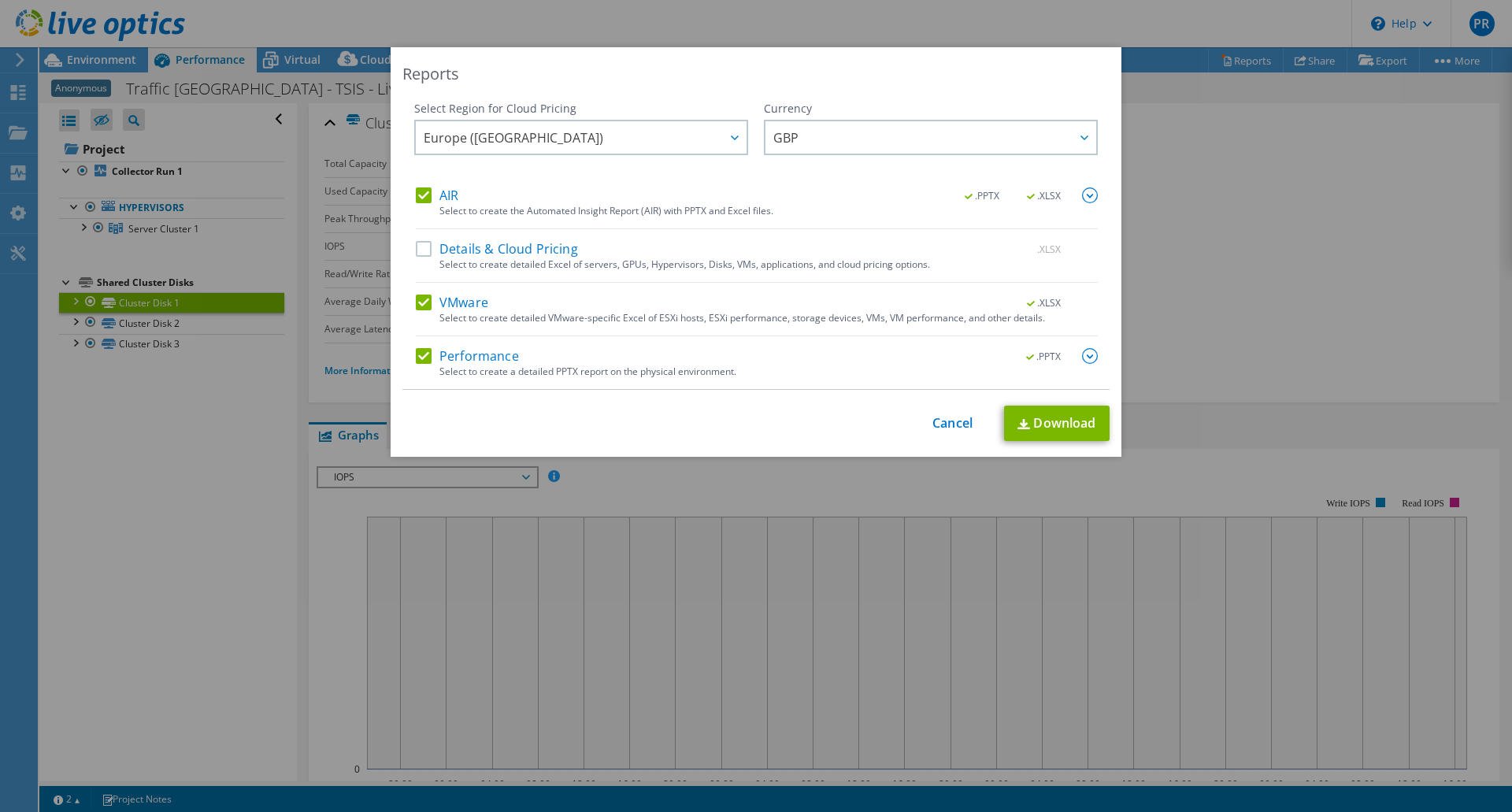
click at [0, 0] on input "AIR" at bounding box center [0, 0] width 0 height 0
click at [1063, 426] on link "Download" at bounding box center [1057, 424] width 105 height 35
click at [938, 425] on link "Cancel" at bounding box center [953, 423] width 40 height 15
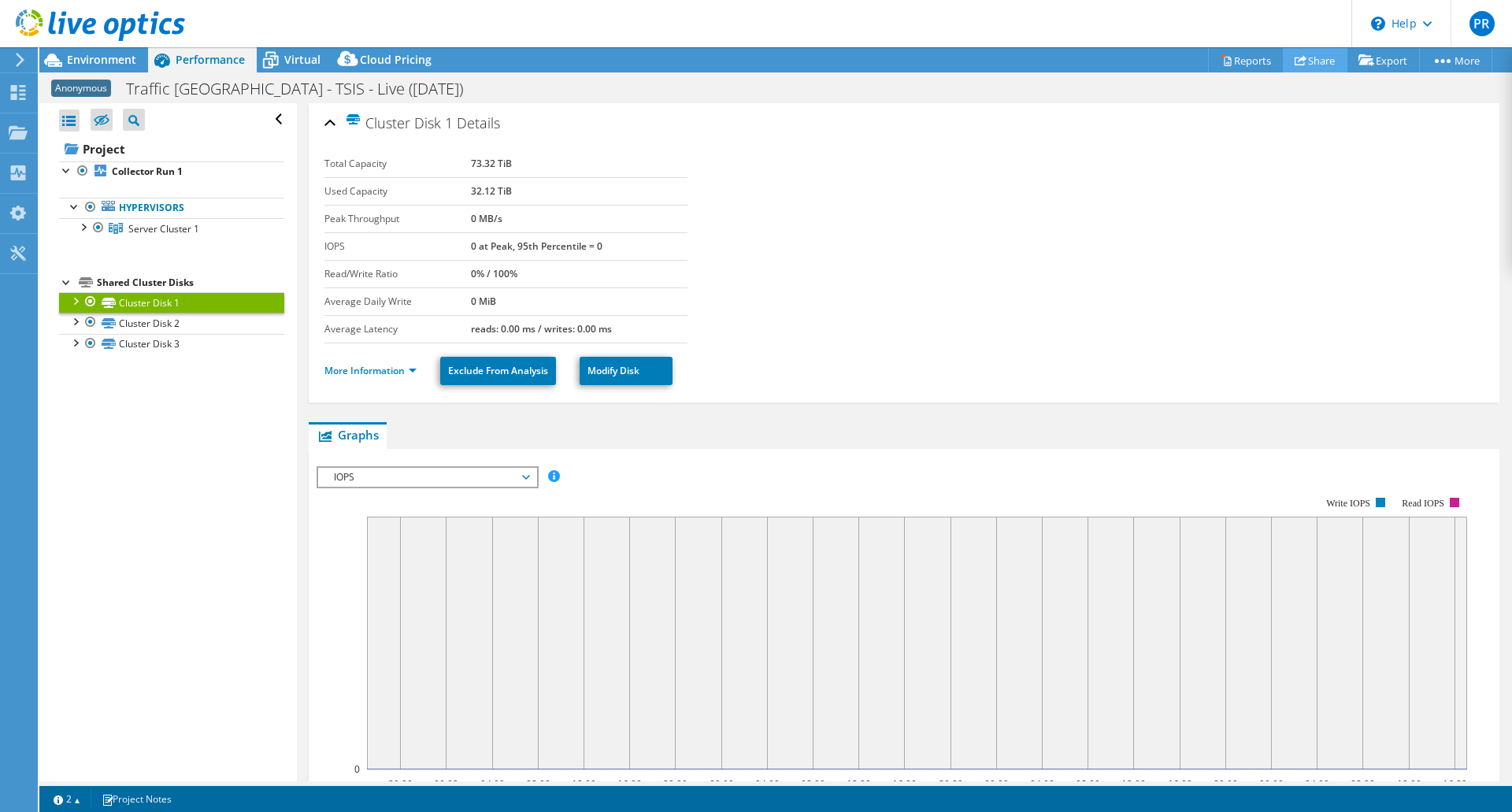
click at [1306, 60] on link "Share" at bounding box center [1316, 61] width 65 height 25
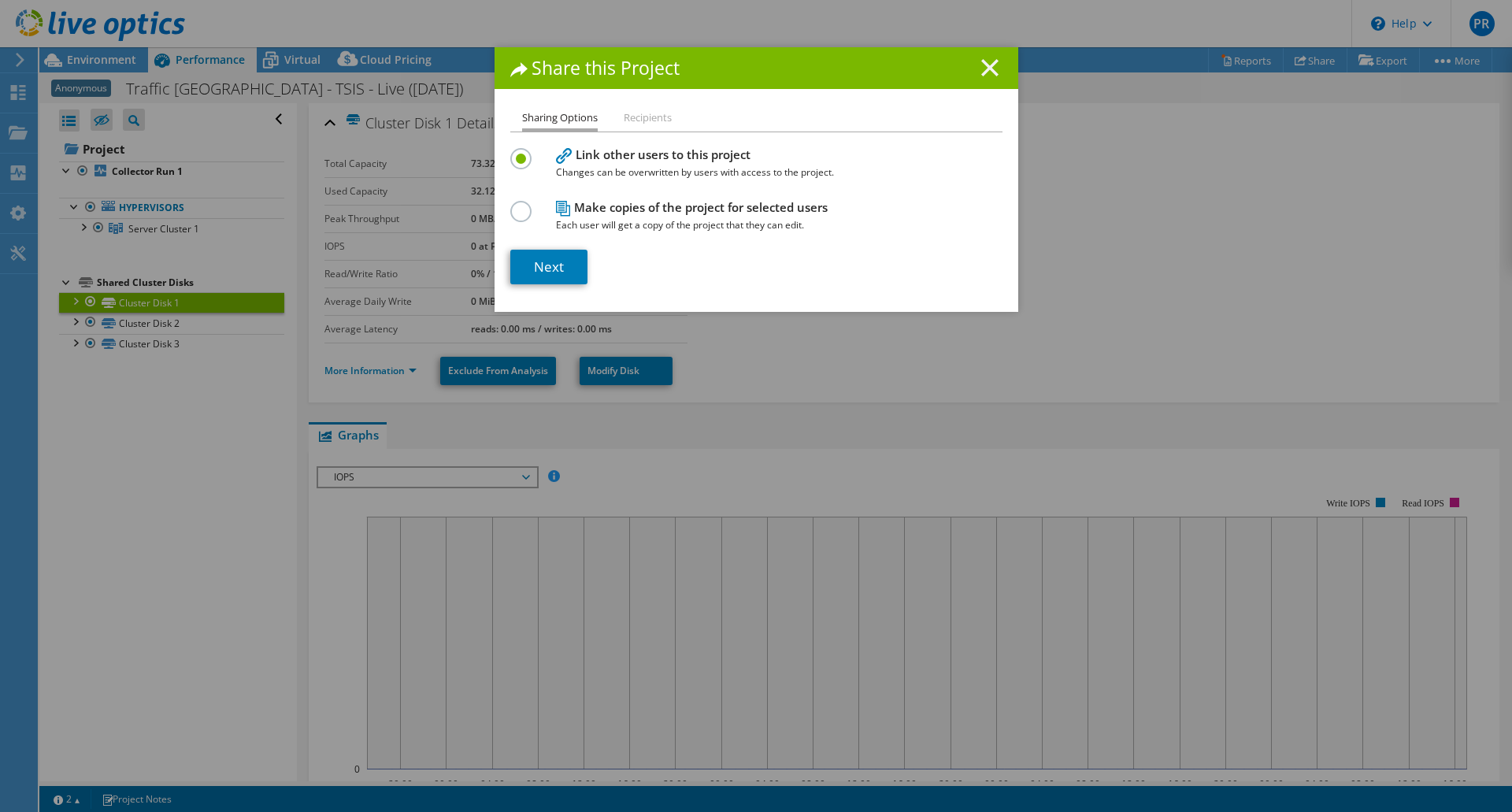
click at [982, 67] on line at bounding box center [990, 68] width 16 height 16
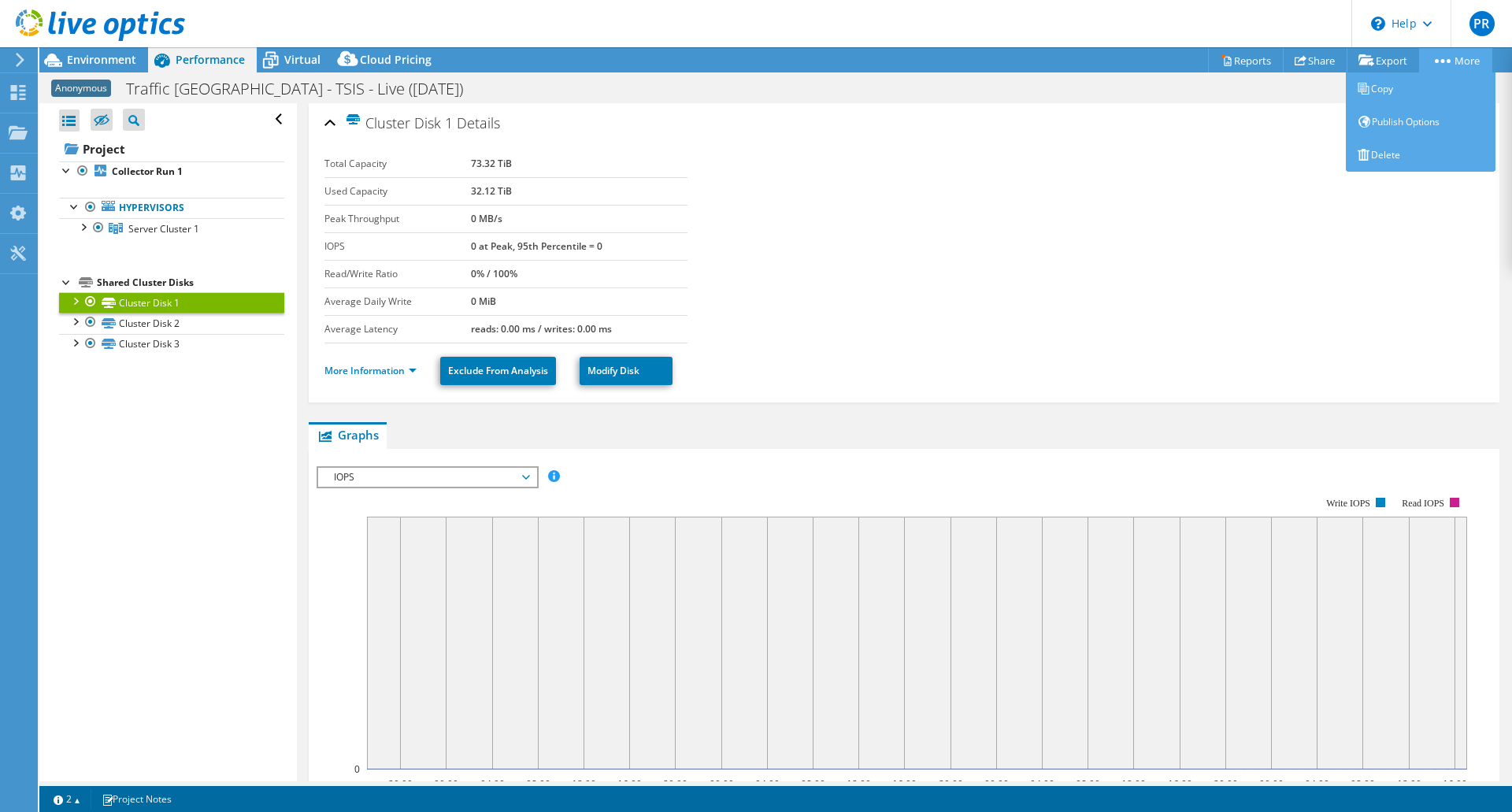
click at [1447, 59] on circle at bounding box center [1449, 61] width 4 height 4
